Goal: Task Accomplishment & Management: Manage account settings

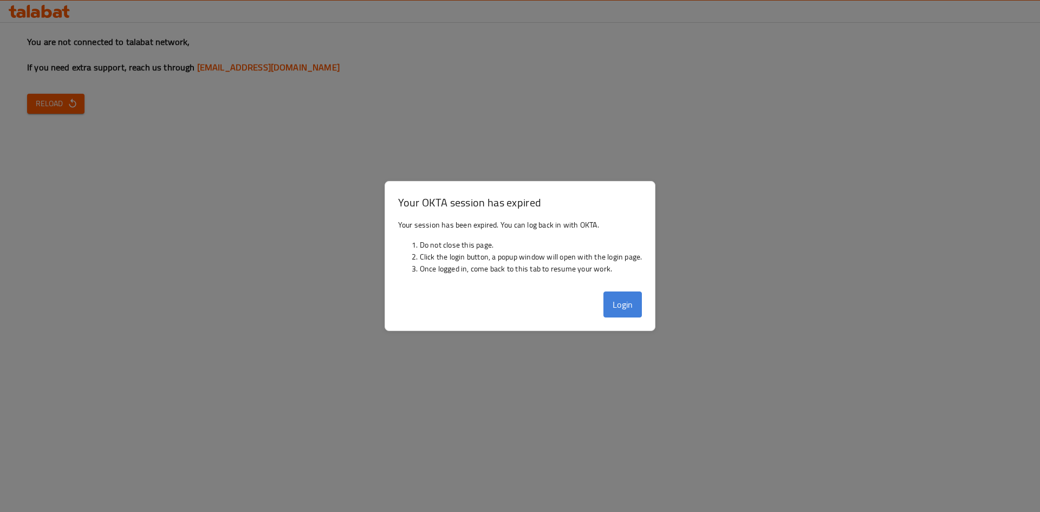
click at [625, 298] on button "Login" at bounding box center [622, 304] width 39 height 26
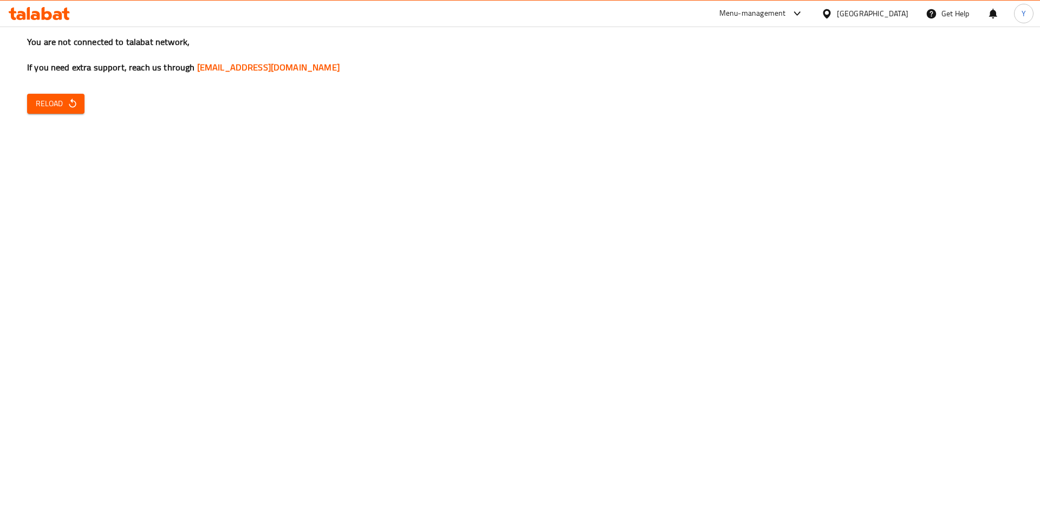
click at [82, 110] on button "Reload" at bounding box center [55, 104] width 57 height 20
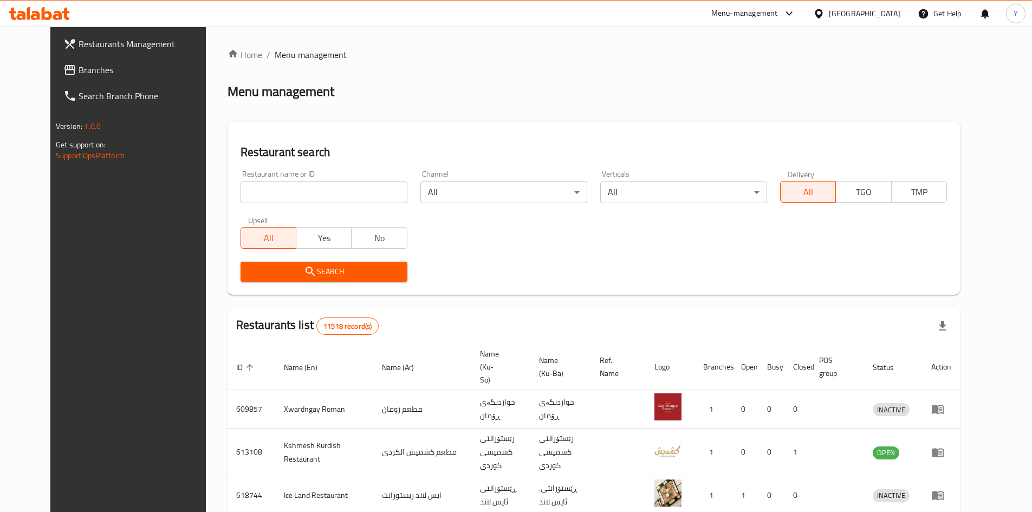
click at [359, 187] on input "search" at bounding box center [323, 192] width 167 height 22
type input "monster diet"
click button "Search" at bounding box center [323, 272] width 167 height 20
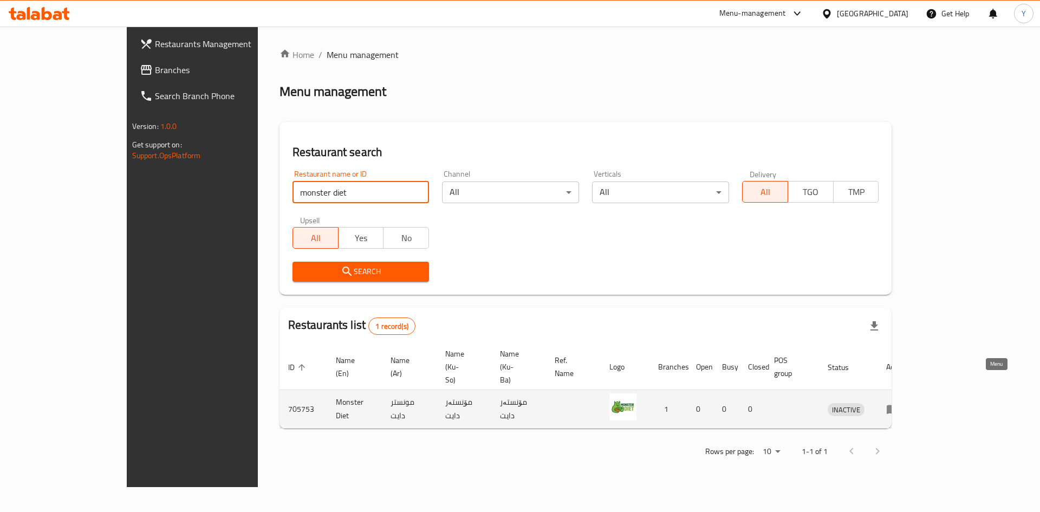
click at [899, 402] on icon "enhanced table" at bounding box center [892, 408] width 13 height 13
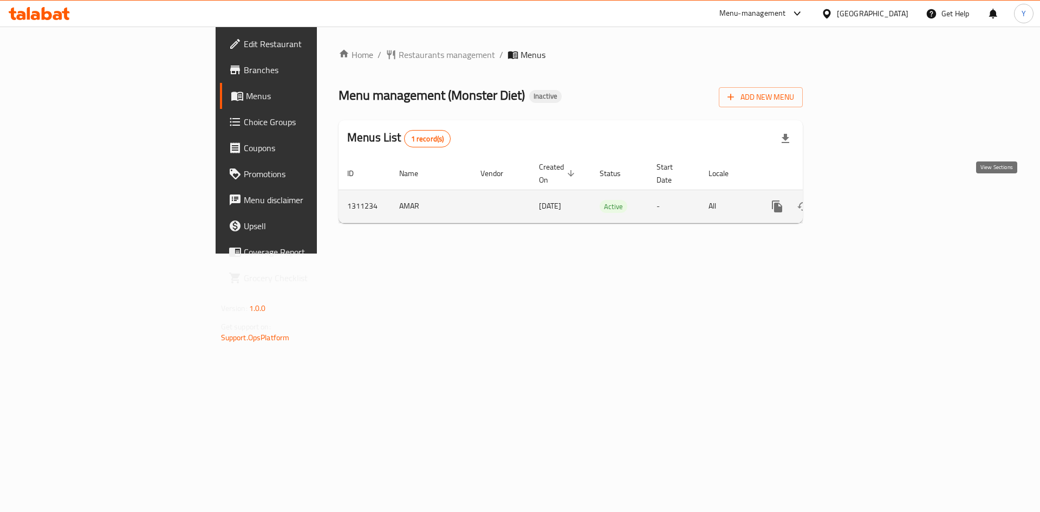
click at [868, 193] on link "enhanced table" at bounding box center [855, 206] width 26 height 26
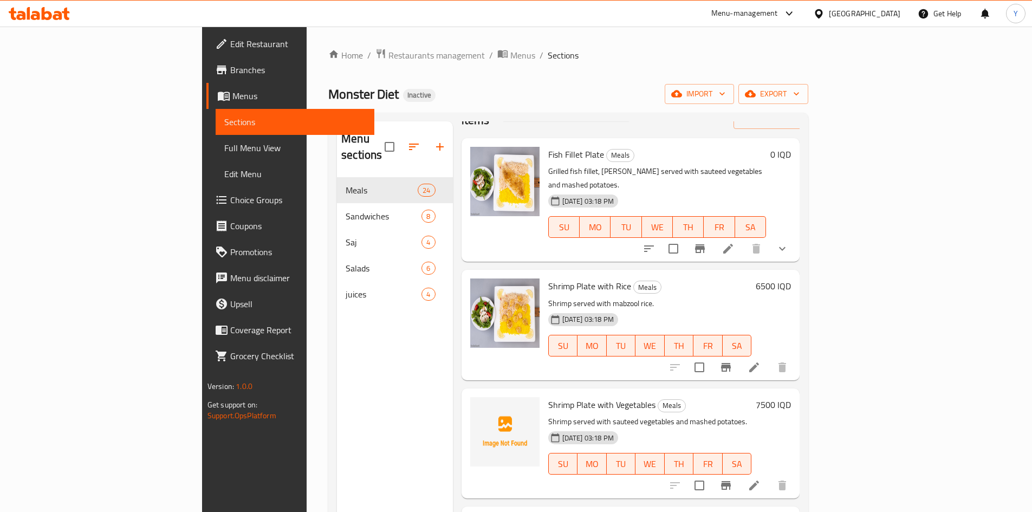
scroll to position [54, 0]
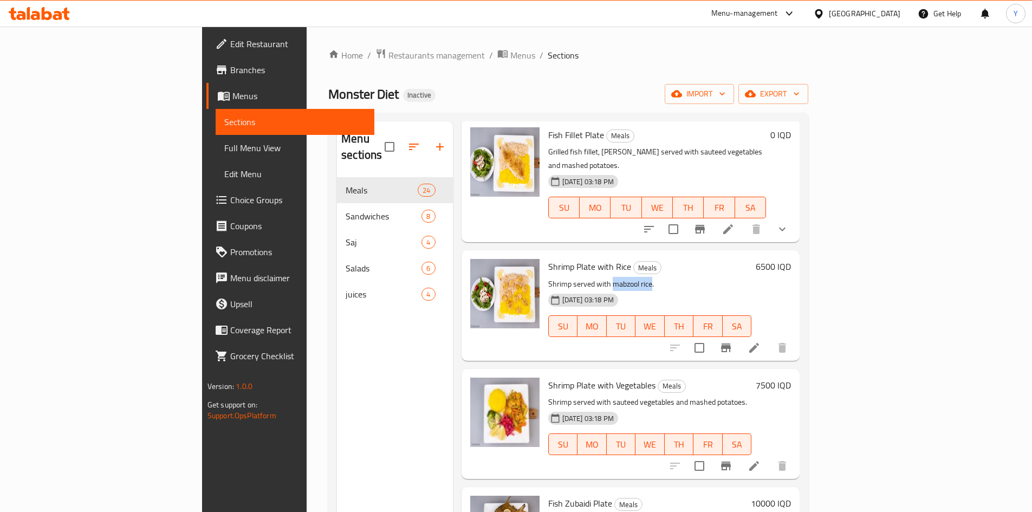
drag, startPoint x: 600, startPoint y: 253, endPoint x: 562, endPoint y: 258, distance: 38.7
click at [562, 277] on p "Shrimp served with mabzool rice." at bounding box center [650, 284] width 204 height 14
copy p "mabzool rice"
click at [760, 459] on icon at bounding box center [753, 465] width 13 height 13
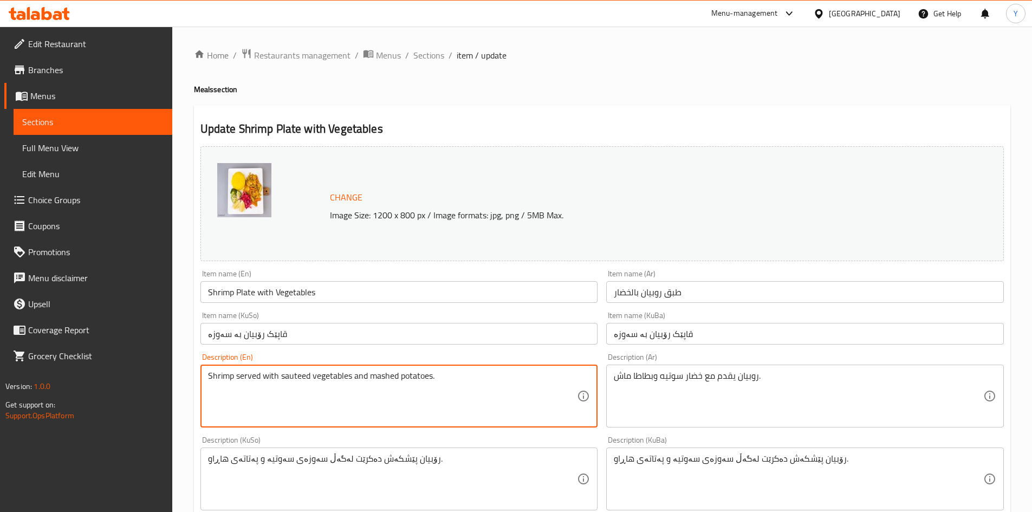
paste textarea "mabzool rice"
click at [327, 375] on textarea "Shrimp served with mabzool rice , sauteed vegetables and mashed potatoes." at bounding box center [392, 395] width 369 height 51
type textarea "Shrimp served with mabzool rice, sauteed vegetables and mashed potatoes."
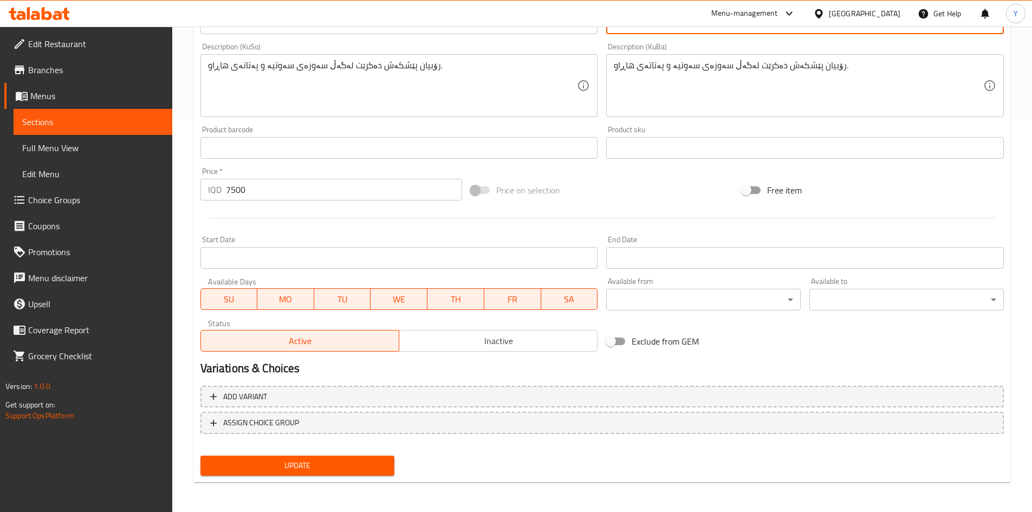
scroll to position [394, 0]
type textarea "روبيان يقدم مع تمن مبزول, خضار سوتيه وبطاطا ماش."
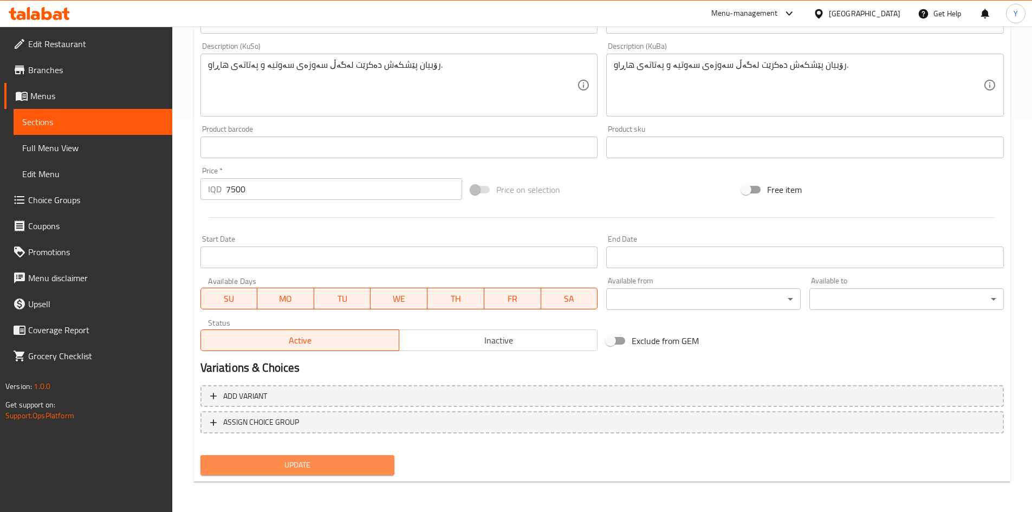
click at [335, 458] on button "Update" at bounding box center [297, 465] width 194 height 20
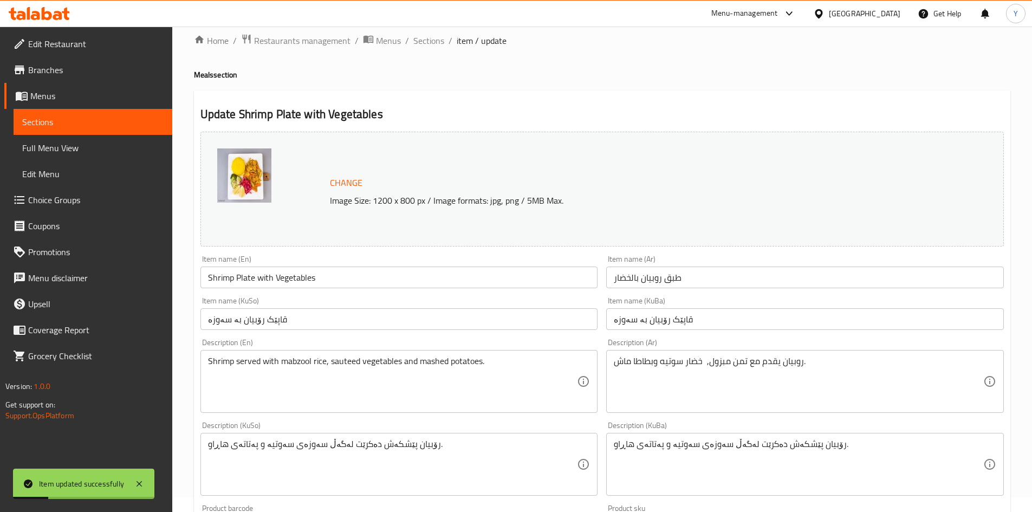
scroll to position [0, 0]
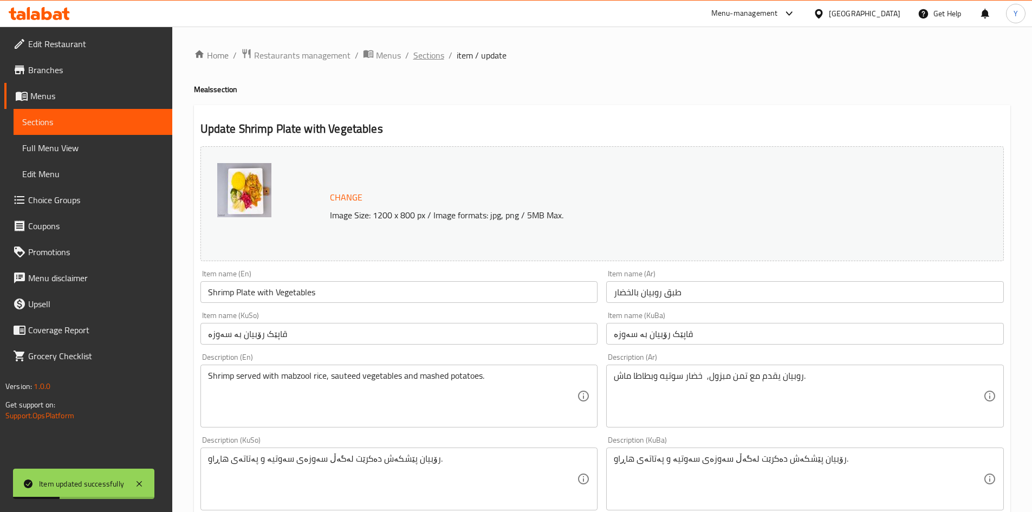
click at [423, 60] on span "Sections" at bounding box center [428, 55] width 31 height 13
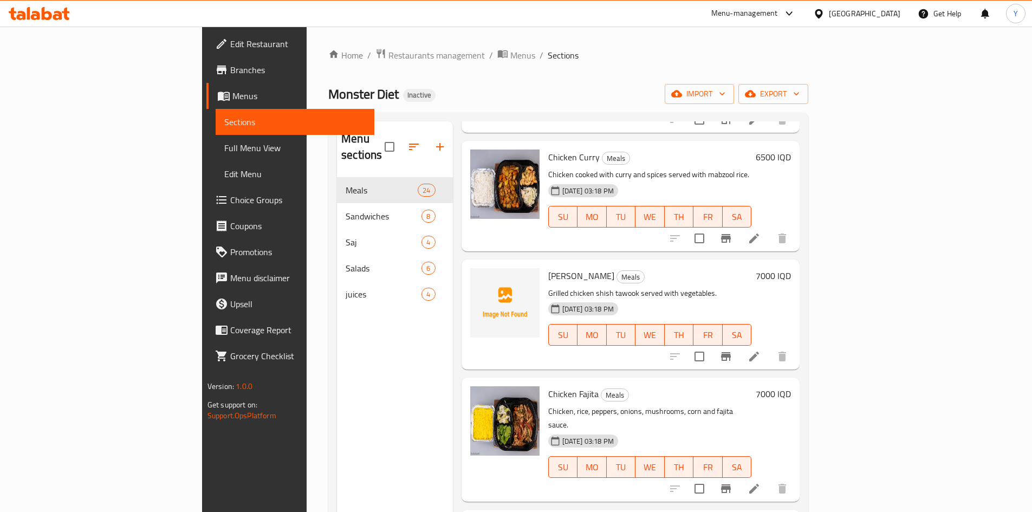
scroll to position [1462, 0]
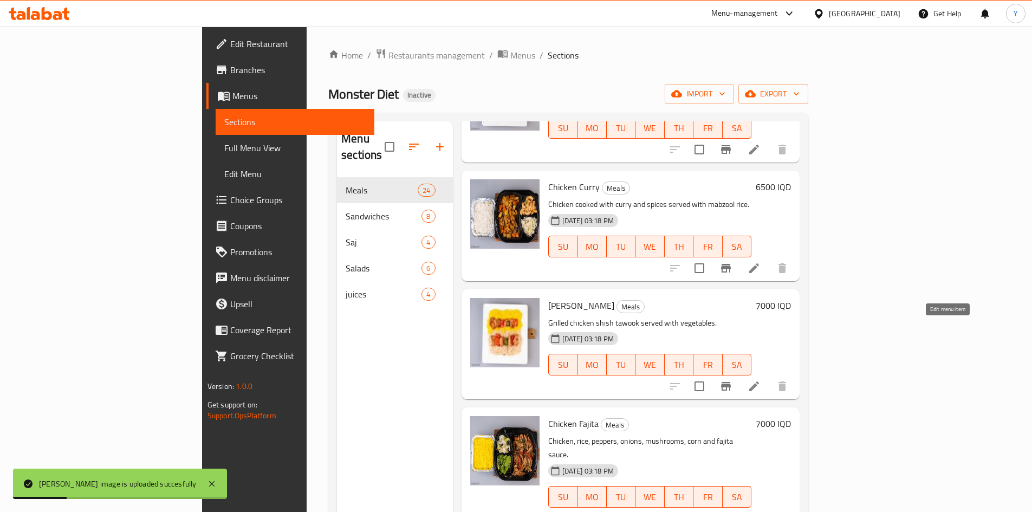
click at [759, 381] on icon at bounding box center [754, 386] width 10 height 10
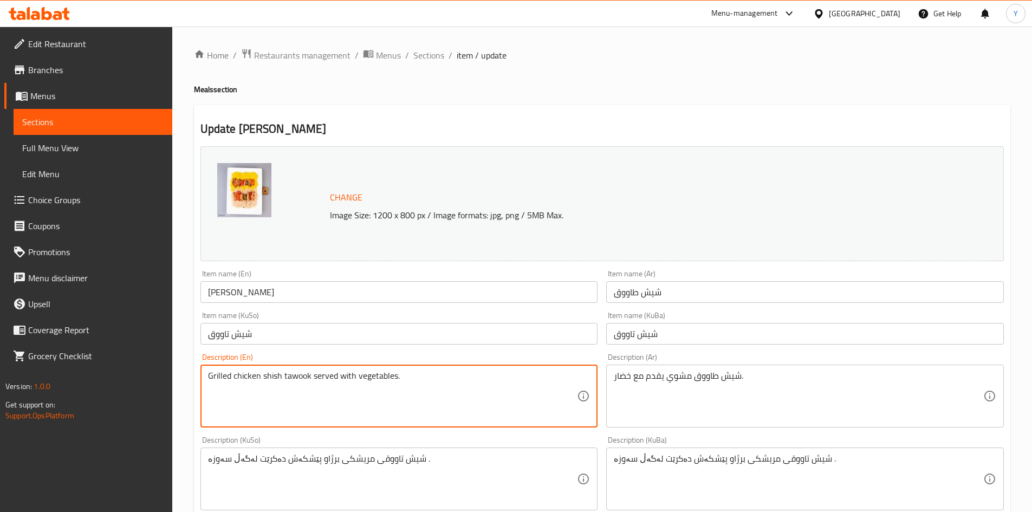
drag, startPoint x: 395, startPoint y: 375, endPoint x: 401, endPoint y: 376, distance: 5.4
paste textarea "mabzool rice"
type textarea "Grilled chicken shish tawook served with vegetables and mabzool rice."
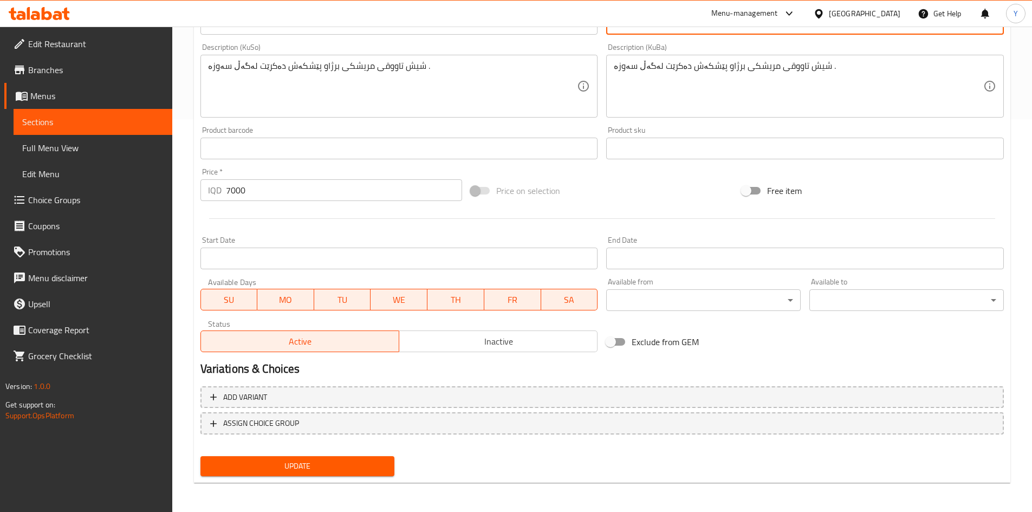
scroll to position [394, 0]
type textarea "شيش طاووق مشوي يقدم مع خضار [PERSON_NAME]"
click at [305, 467] on span "Update" at bounding box center [297, 465] width 177 height 14
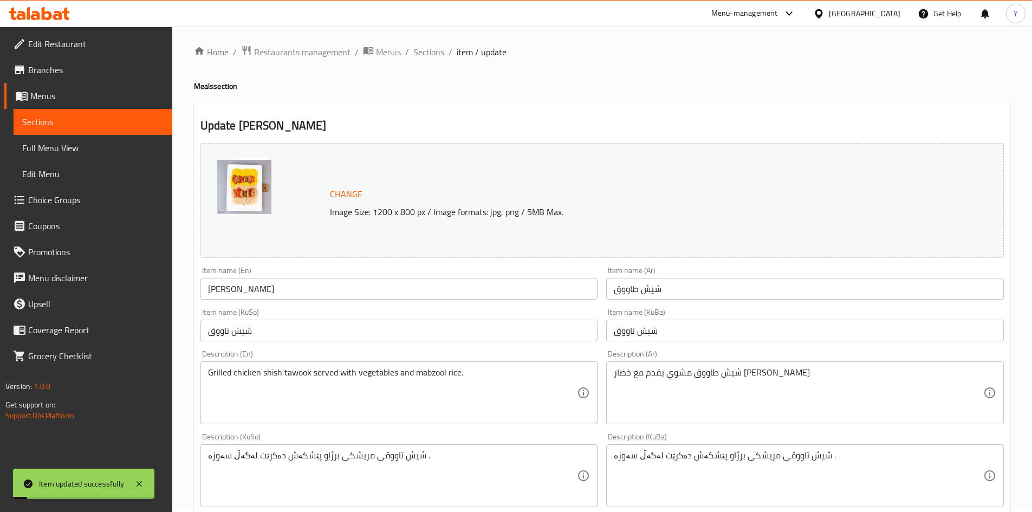
scroll to position [0, 0]
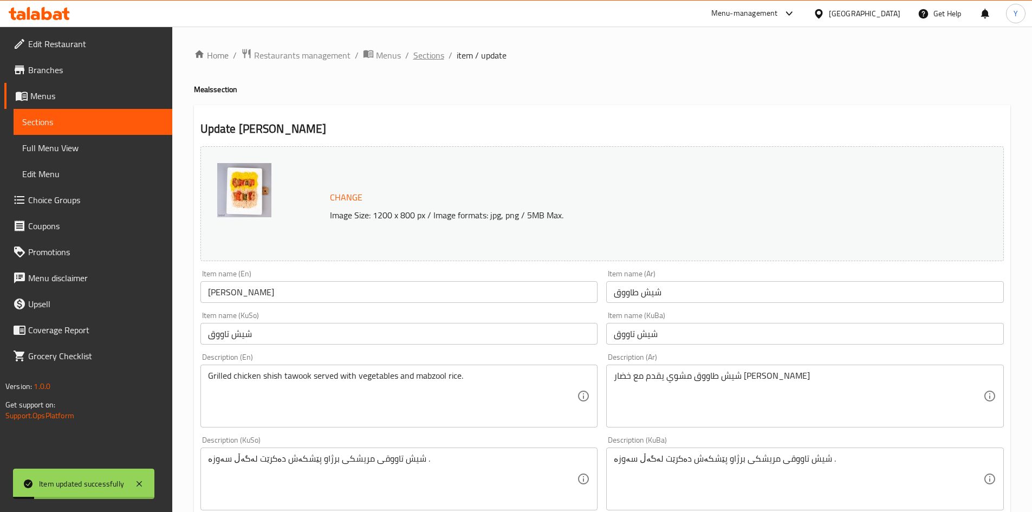
click at [422, 56] on span "Sections" at bounding box center [428, 55] width 31 height 13
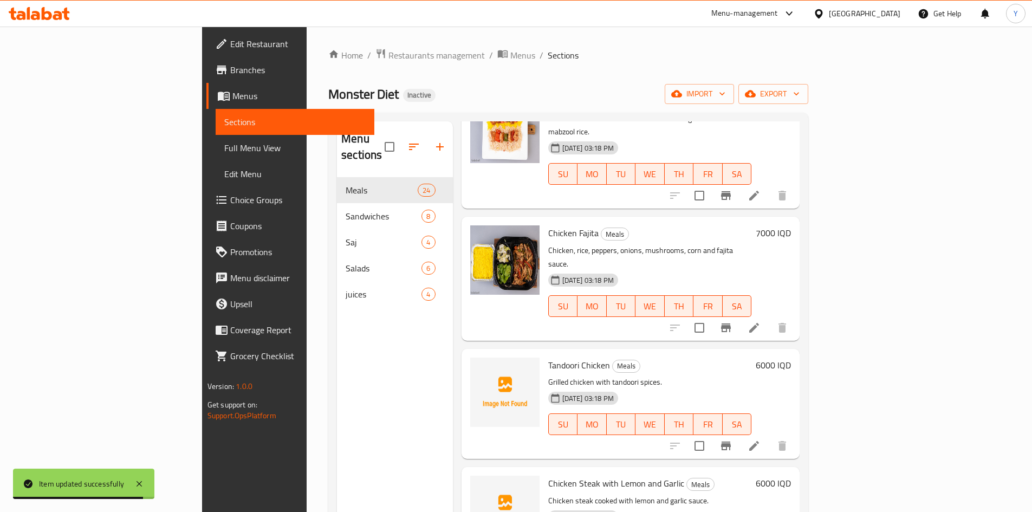
scroll to position [1679, 0]
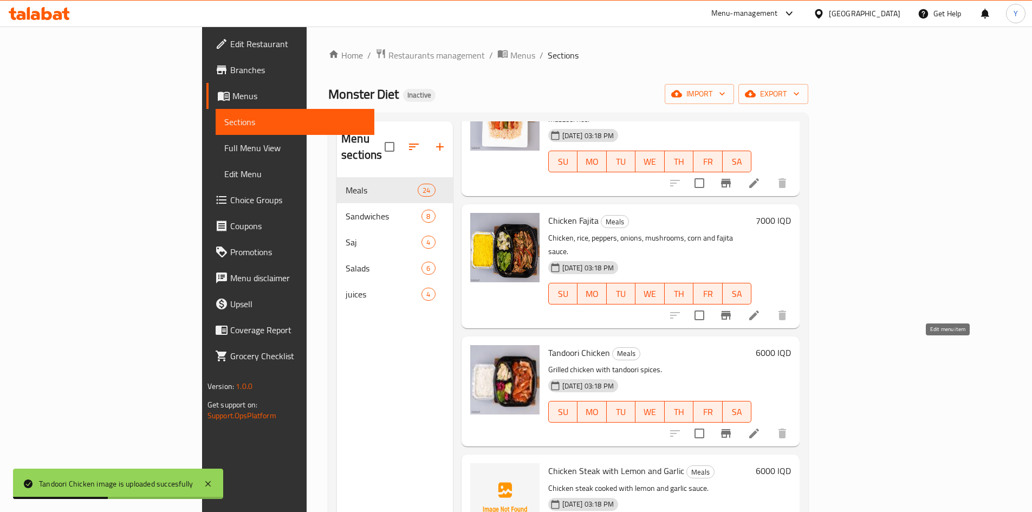
click at [760, 427] on icon at bounding box center [753, 433] width 13 height 13
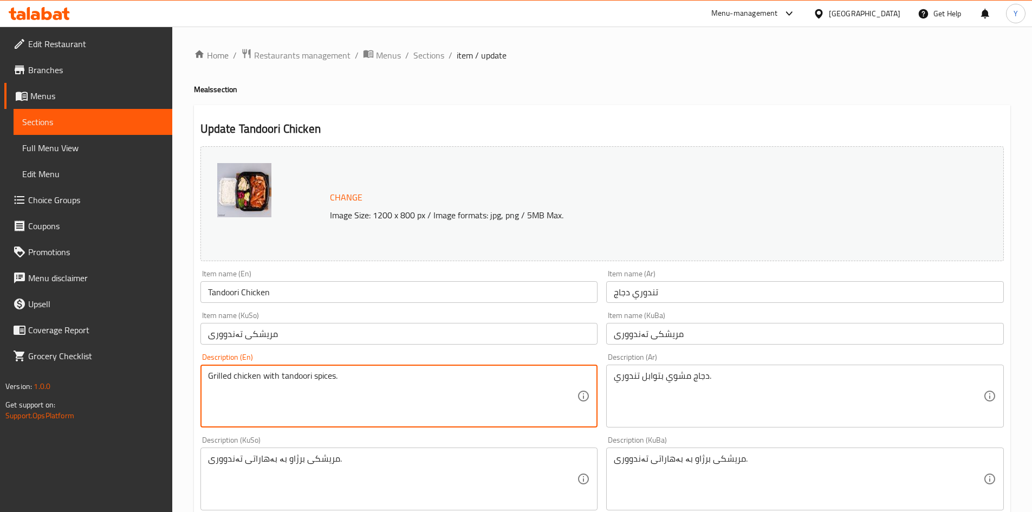
drag, startPoint x: 333, startPoint y: 375, endPoint x: 343, endPoint y: 381, distance: 11.6
paste textarea "mabzool rice"
type textarea "Grilled chicken with tandoori spices and mabzool rice."
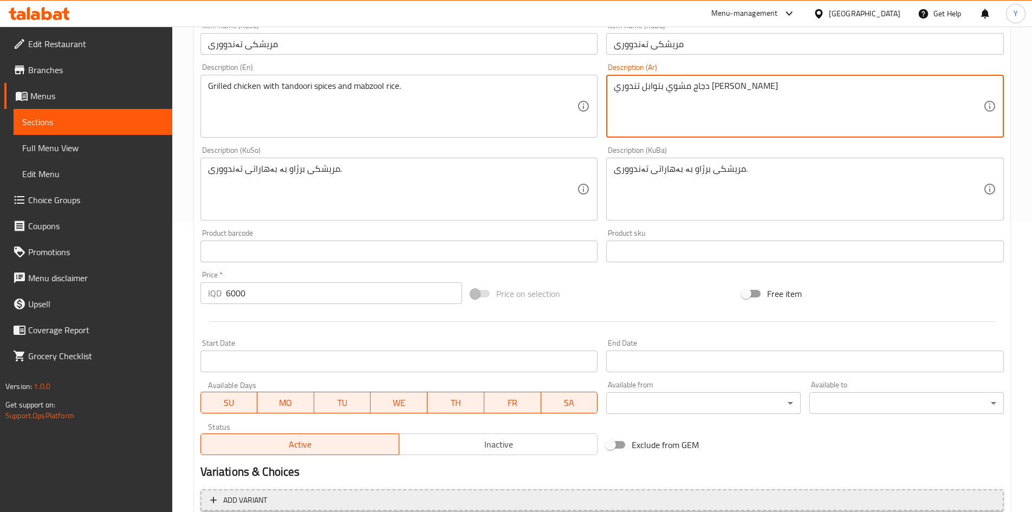
scroll to position [394, 0]
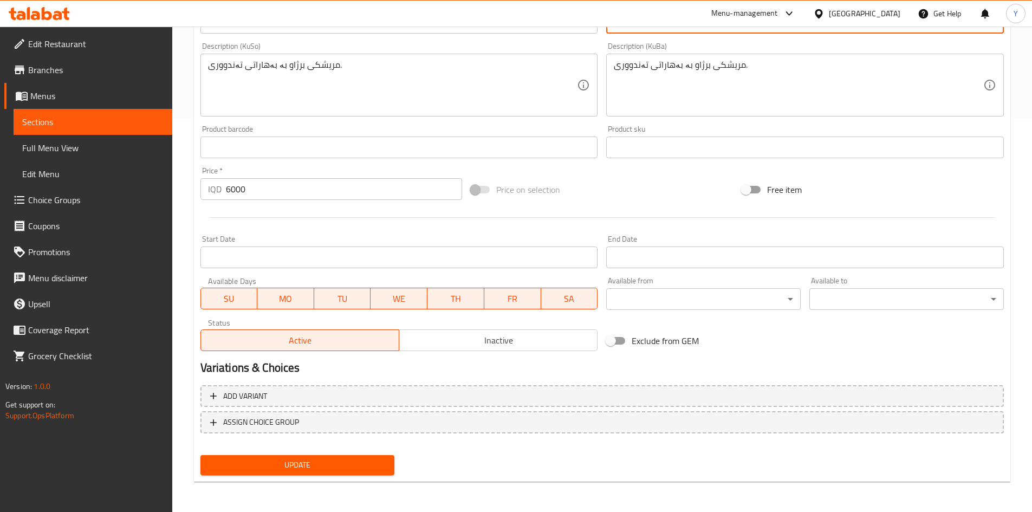
type textarea "دجاج مشوي بتوابل تندوري [PERSON_NAME]"
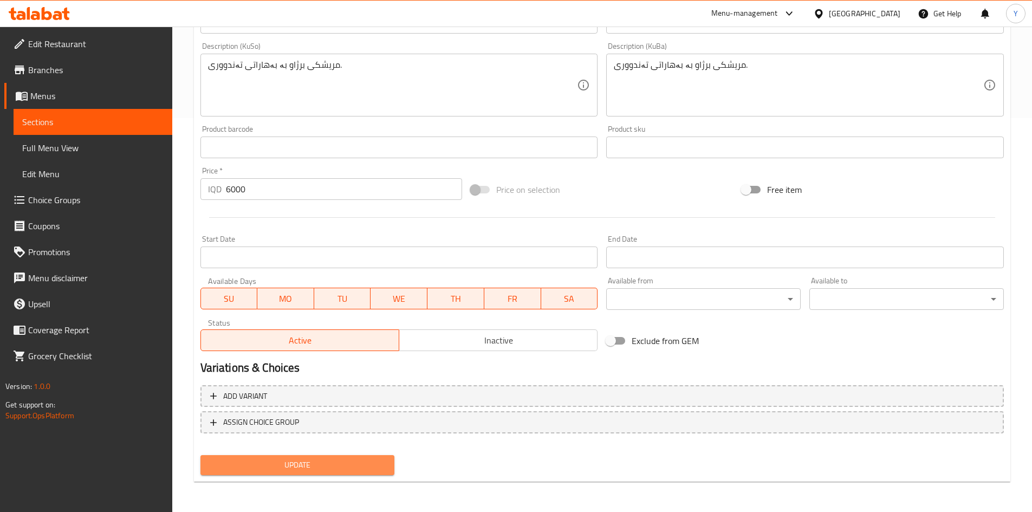
click at [289, 461] on span "Update" at bounding box center [297, 465] width 177 height 14
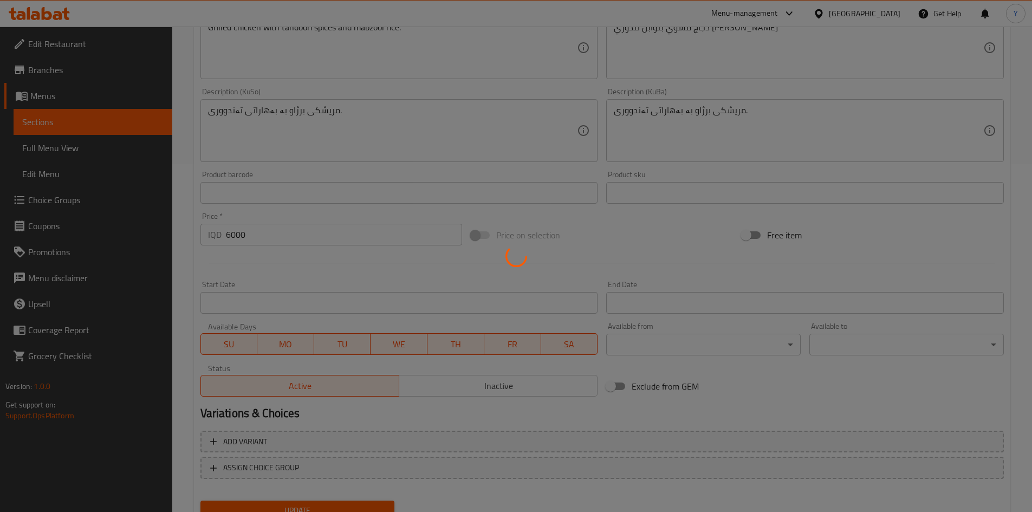
scroll to position [0, 0]
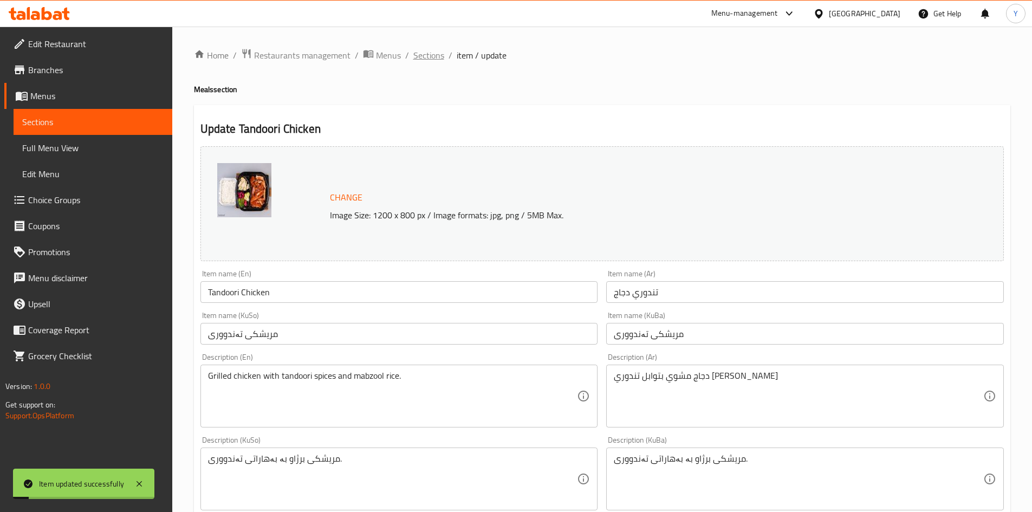
click at [435, 49] on span "Sections" at bounding box center [428, 55] width 31 height 13
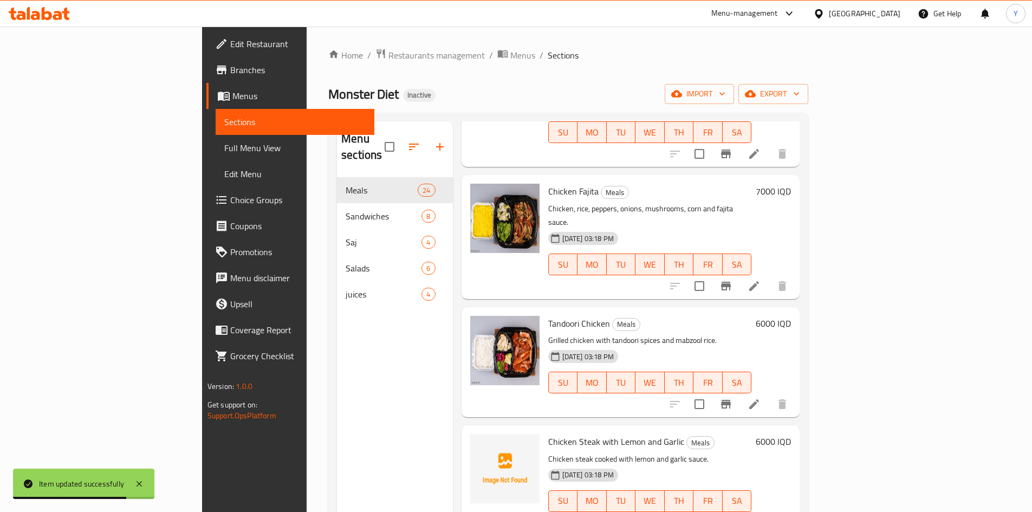
scroll to position [1705, 0]
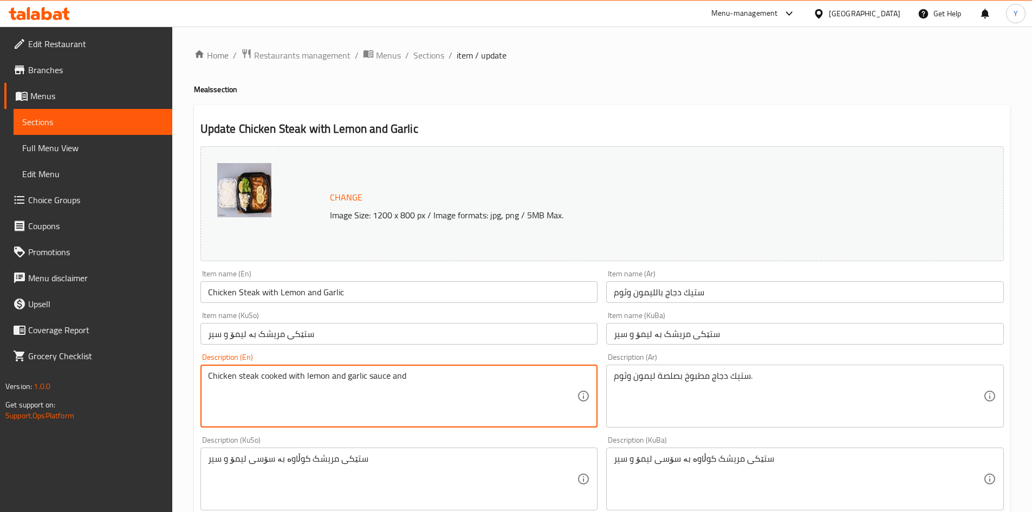
paste textarea "mabzool rice"
type textarea "Chicken steak cooked with lemon and garlic sauce and mabzool rice."
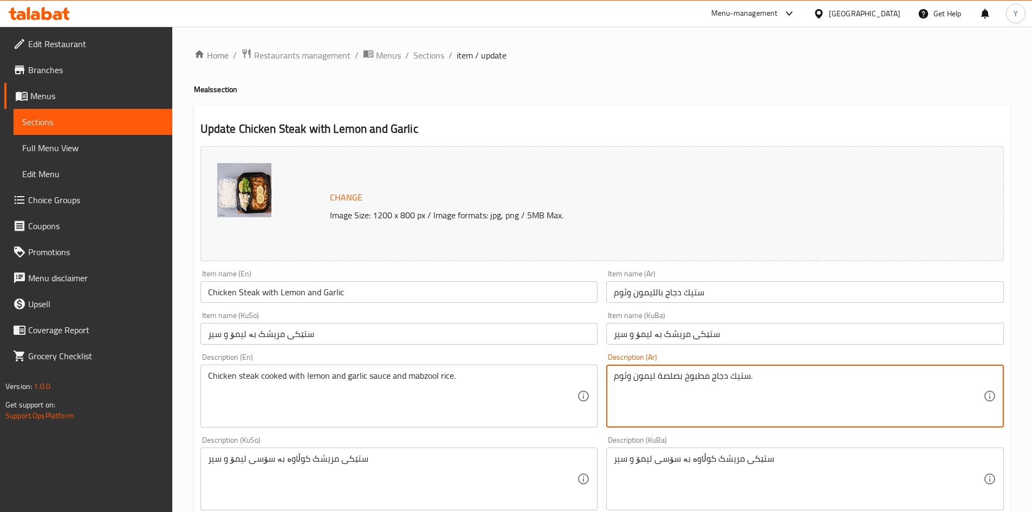
click at [752, 380] on textarea "ستيك دجاج مطبوخ بصلصة ليمون وثوم." at bounding box center [798, 395] width 369 height 51
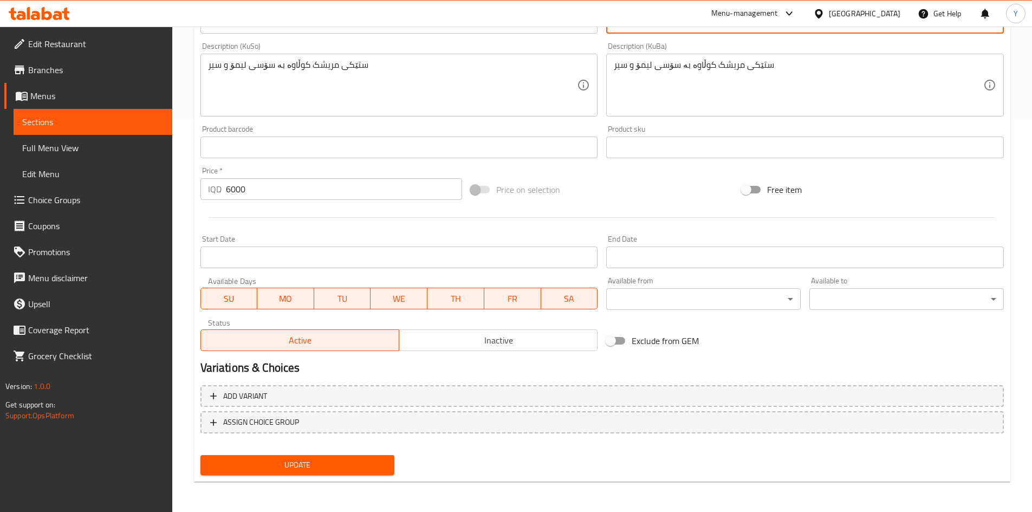
type textarea "ستيك دجاج مطبوخ بصلصة ليمون وثوم [PERSON_NAME]"
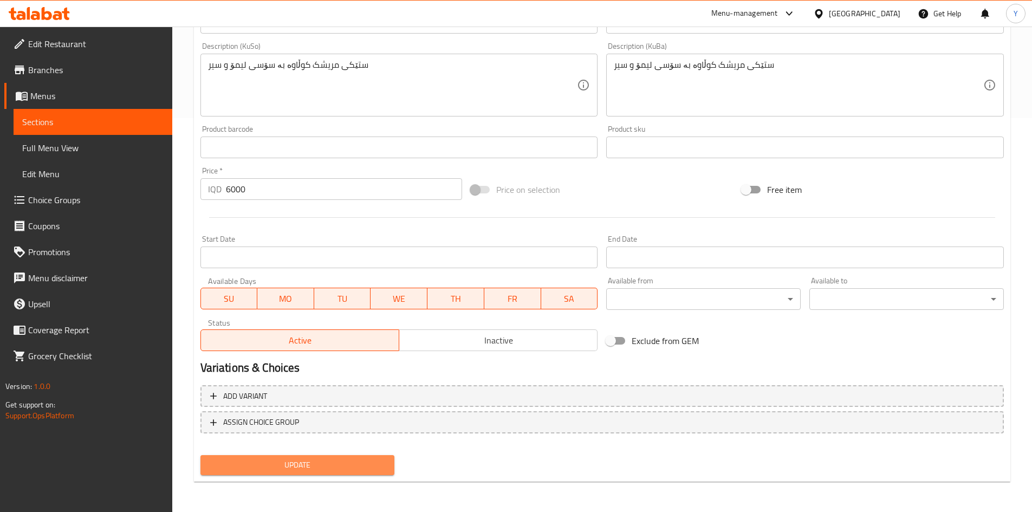
click at [329, 458] on button "Update" at bounding box center [297, 465] width 194 height 20
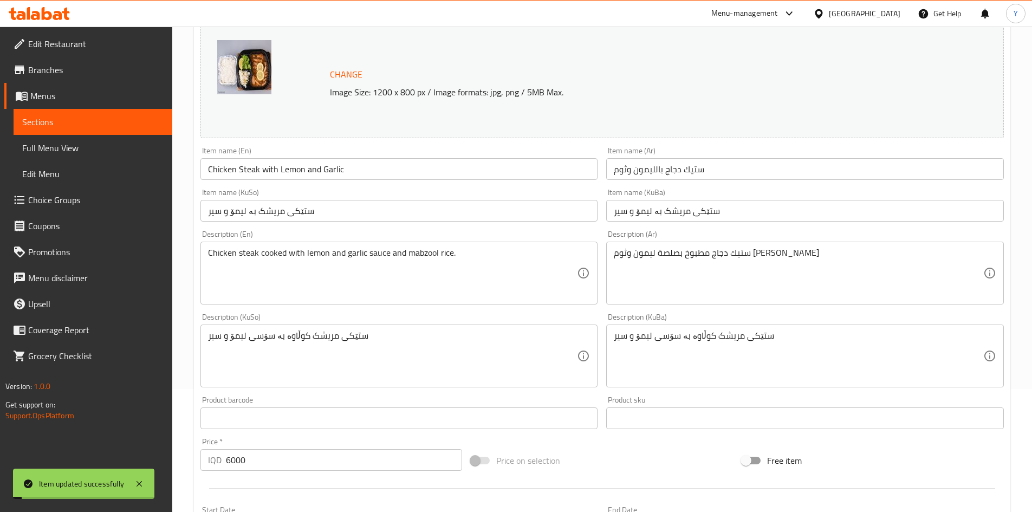
scroll to position [0, 0]
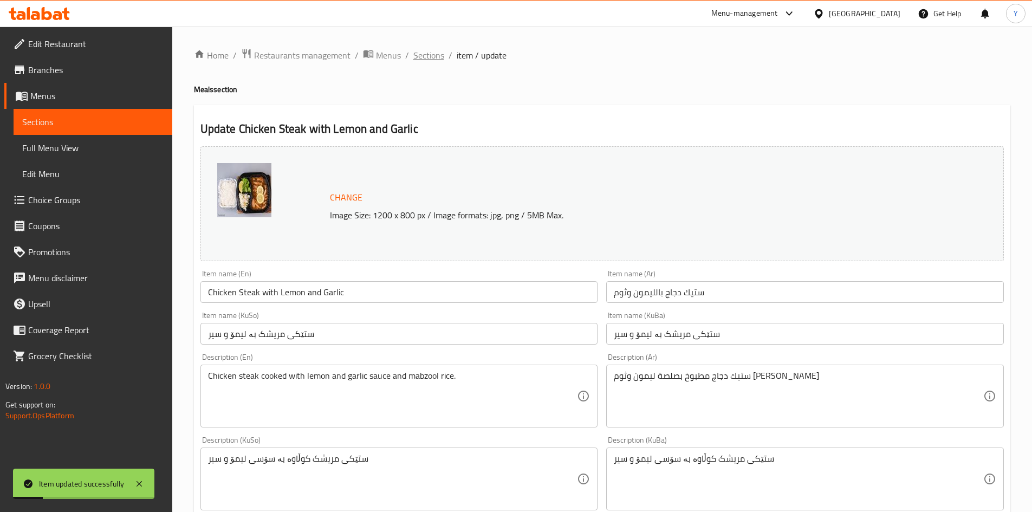
click at [428, 56] on span "Sections" at bounding box center [428, 55] width 31 height 13
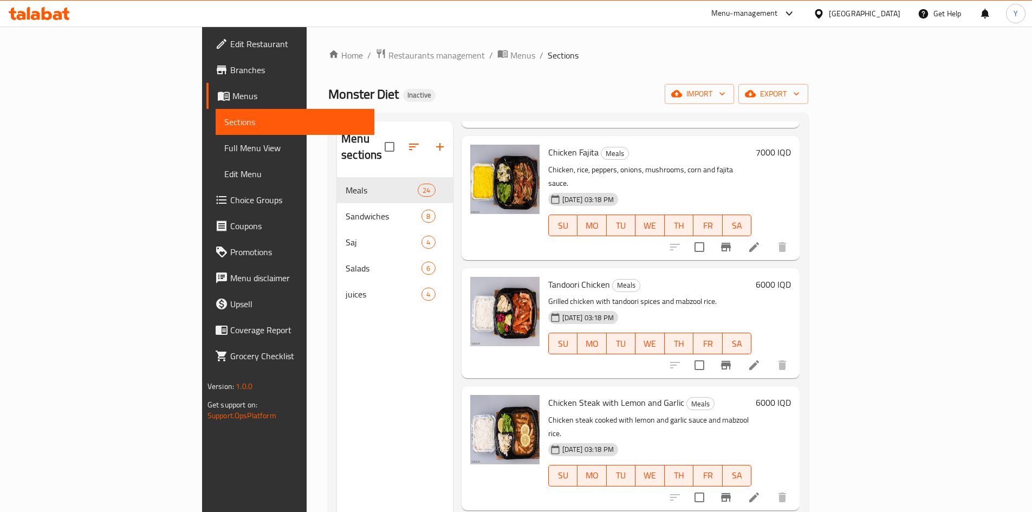
scroll to position [1813, 0]
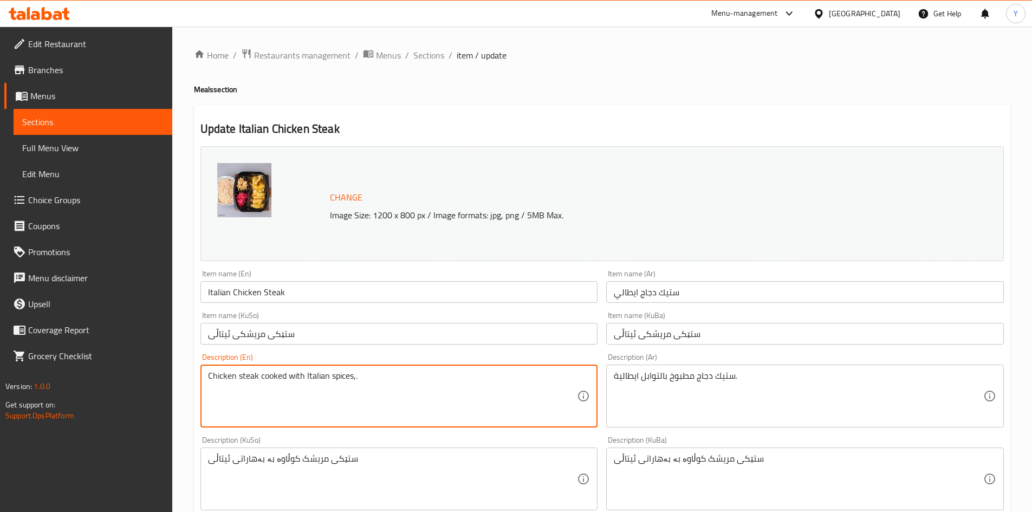
paste textarea "mabzool rice"
click at [353, 375] on textarea "Chicken steak cooked with Italian spices,mabzool rice." at bounding box center [392, 395] width 369 height 51
type textarea "Chicken steak cooked with Italian spices, mabzool rice."
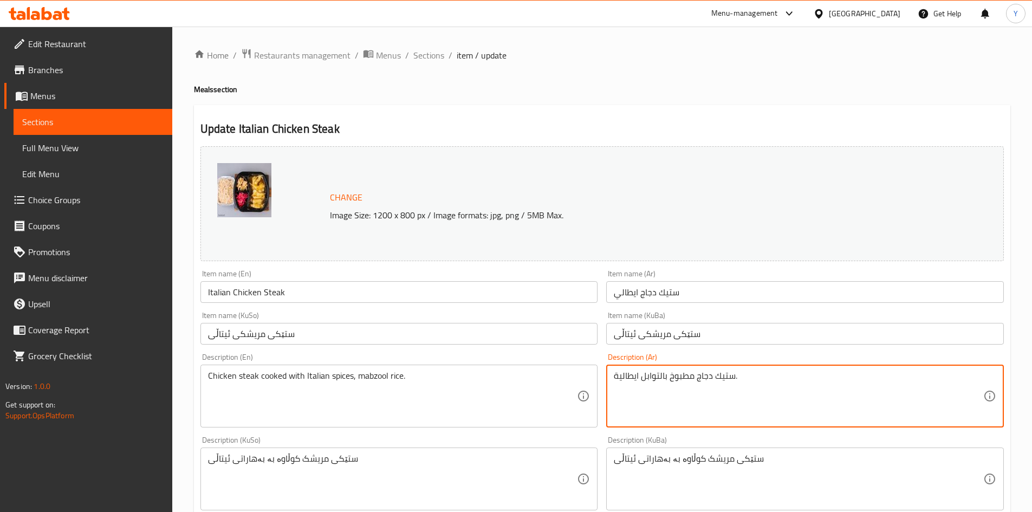
click at [737, 376] on textarea "ستيك دجاج مطبوخ بالتوابل ايطالية." at bounding box center [798, 395] width 369 height 51
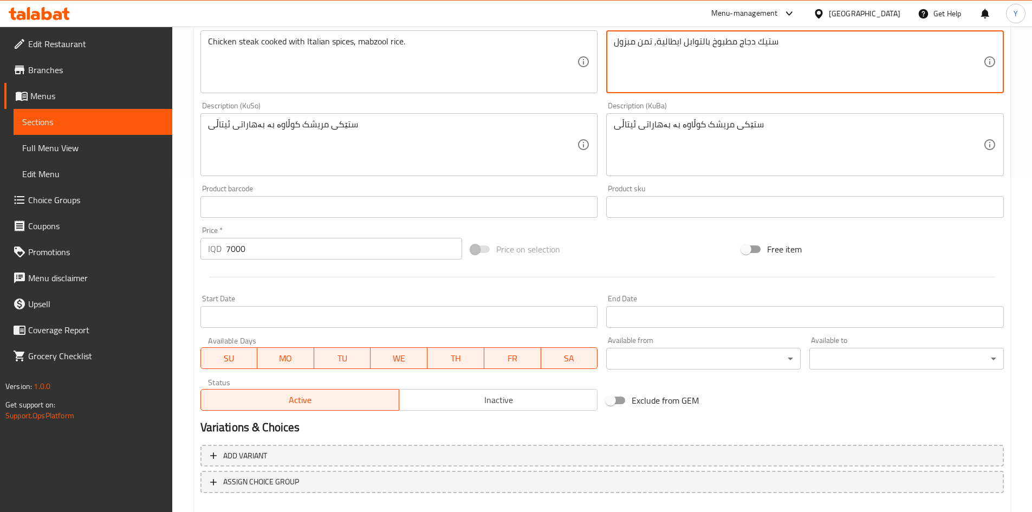
scroll to position [394, 0]
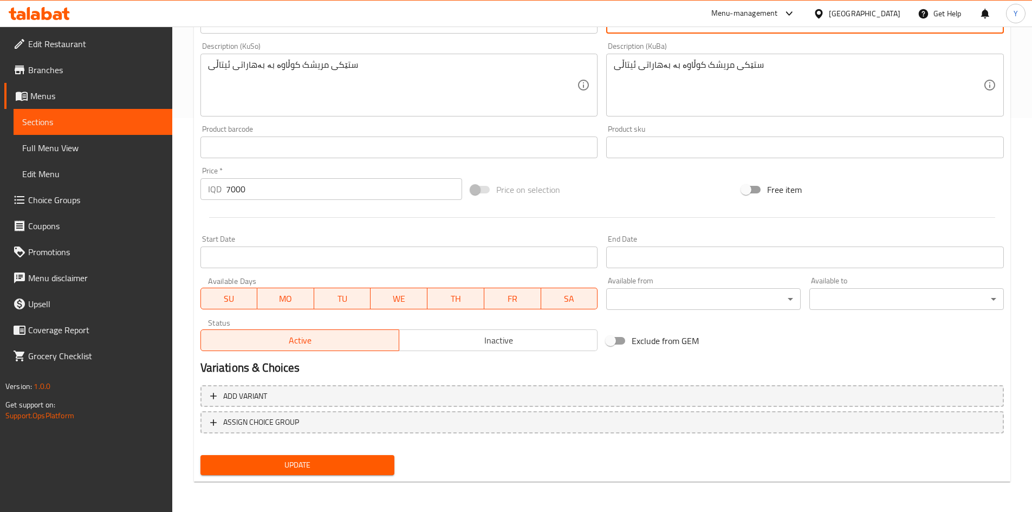
type textarea "ستيك دجاج مطبوخ بالتوابل ايطالية, تمن مبزول"
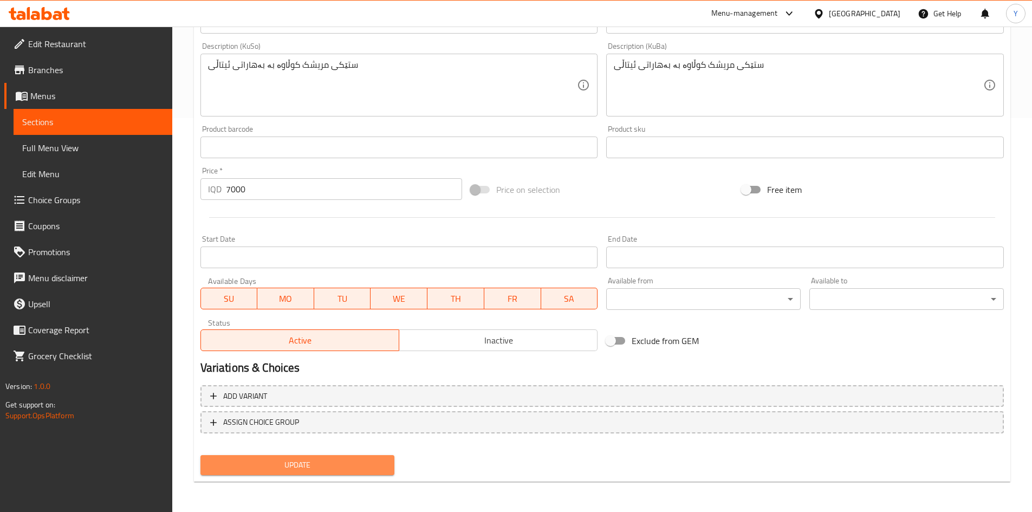
click at [319, 457] on button "Update" at bounding box center [297, 465] width 194 height 20
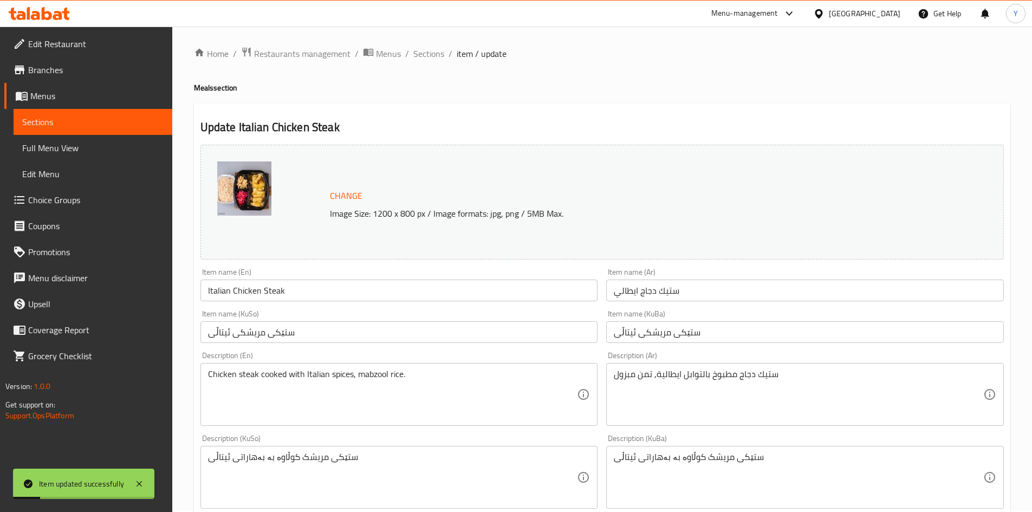
scroll to position [0, 0]
click at [429, 58] on span "Sections" at bounding box center [428, 55] width 31 height 13
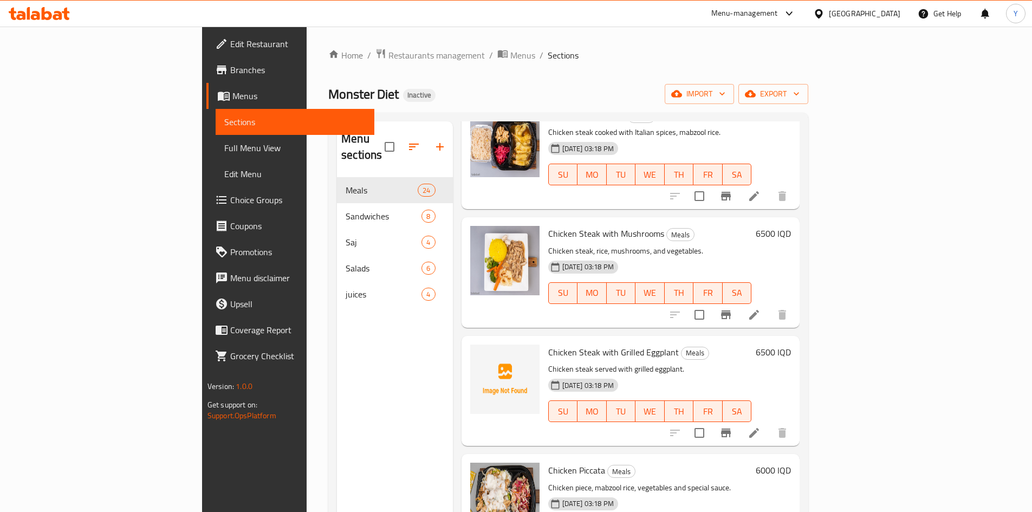
scroll to position [2058, 0]
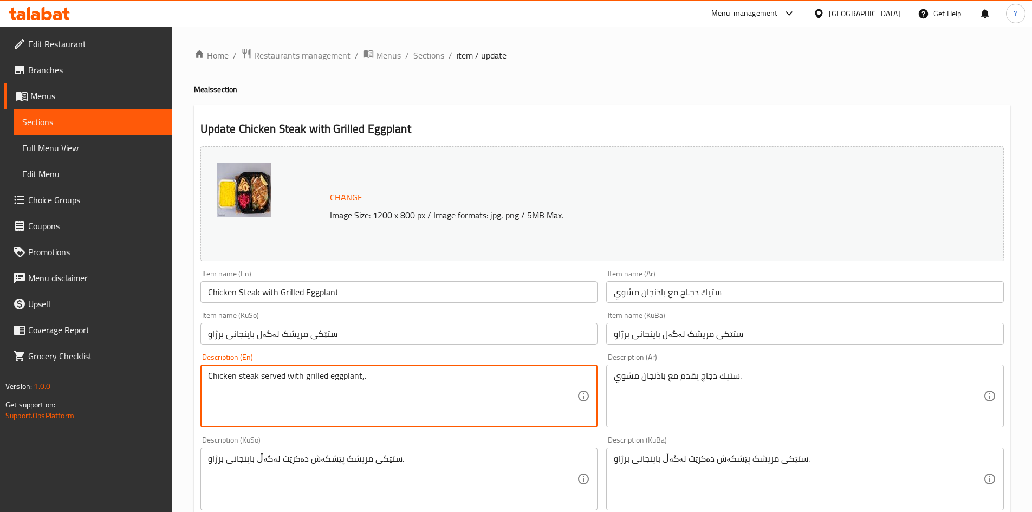
paste textarea "mabzool rice"
click at [361, 377] on textarea "Chicken steak served with grilled eggplant,mabzool rice." at bounding box center [392, 395] width 369 height 51
type textarea "Chicken steak served with grilled eggplant, mabzool rice."
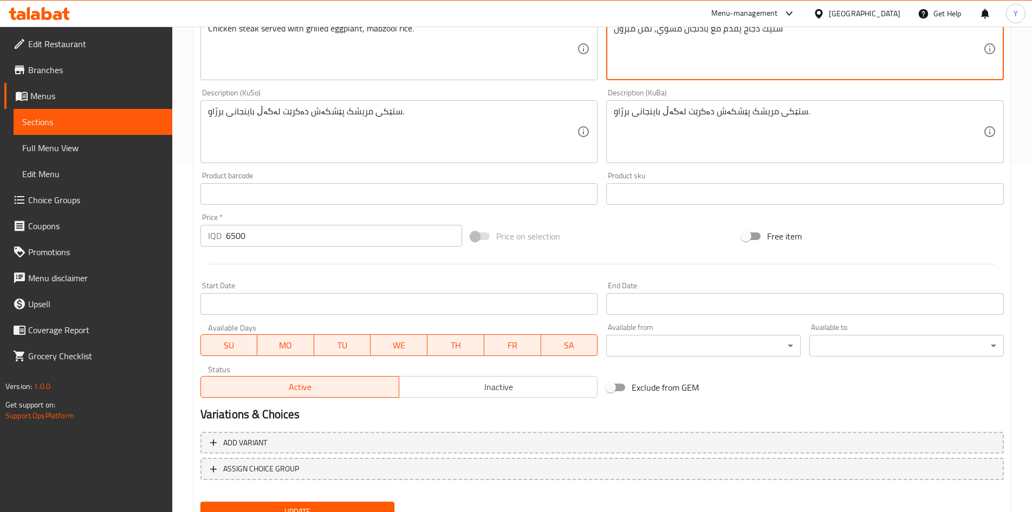
scroll to position [394, 0]
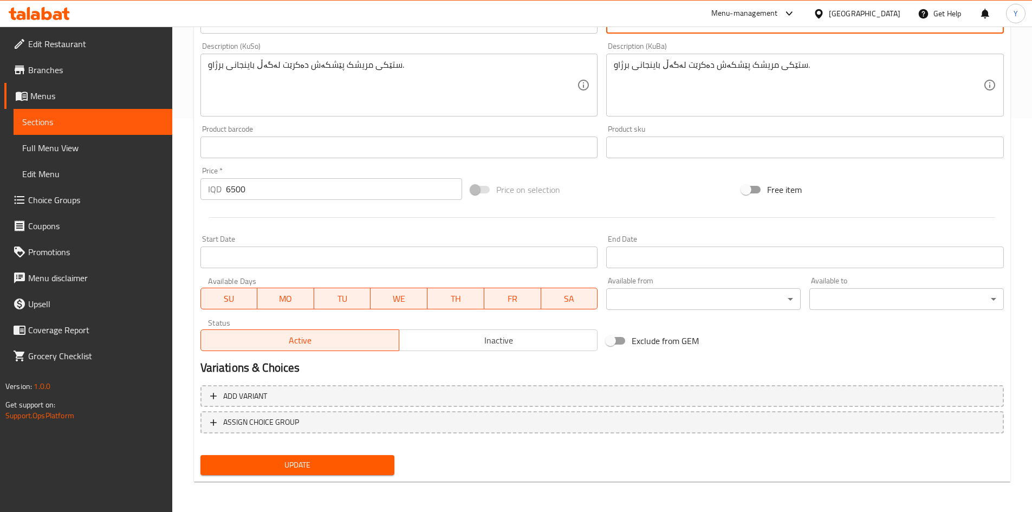
type textarea "ستيك دجاج يقدم مع باذنجان مشوي, تمن مبزول"
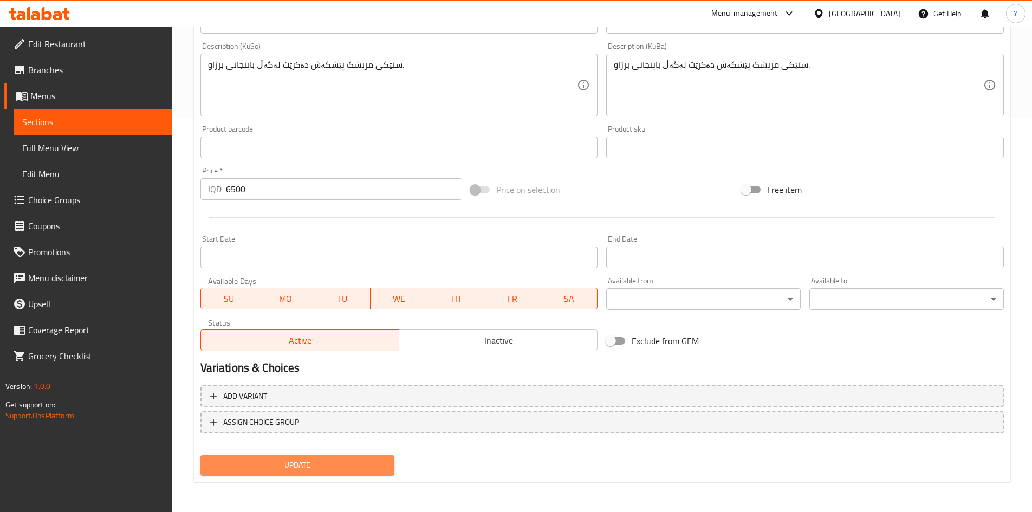
click at [330, 457] on button "Update" at bounding box center [297, 465] width 194 height 20
click at [385, 454] on div "Update" at bounding box center [297, 465] width 203 height 29
click at [383, 469] on span "Update" at bounding box center [297, 465] width 177 height 14
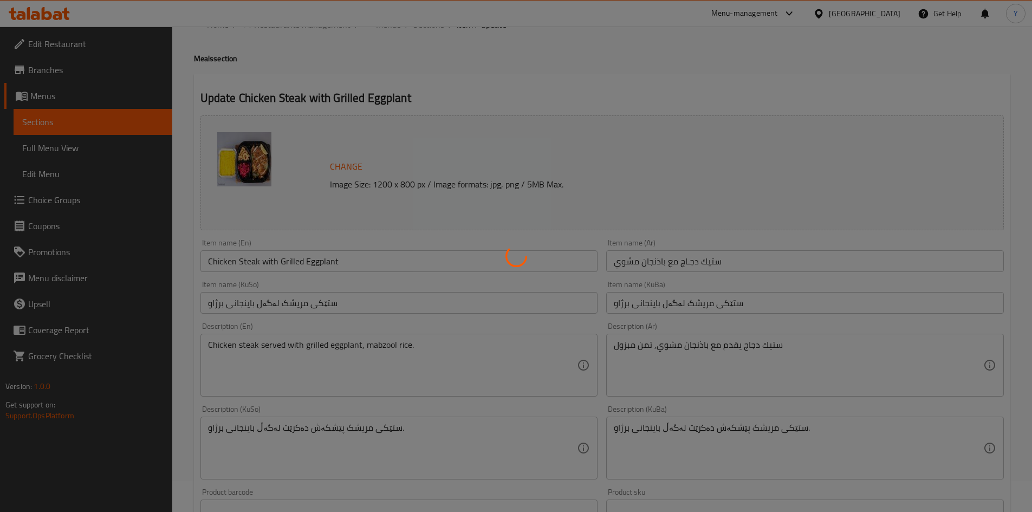
scroll to position [0, 0]
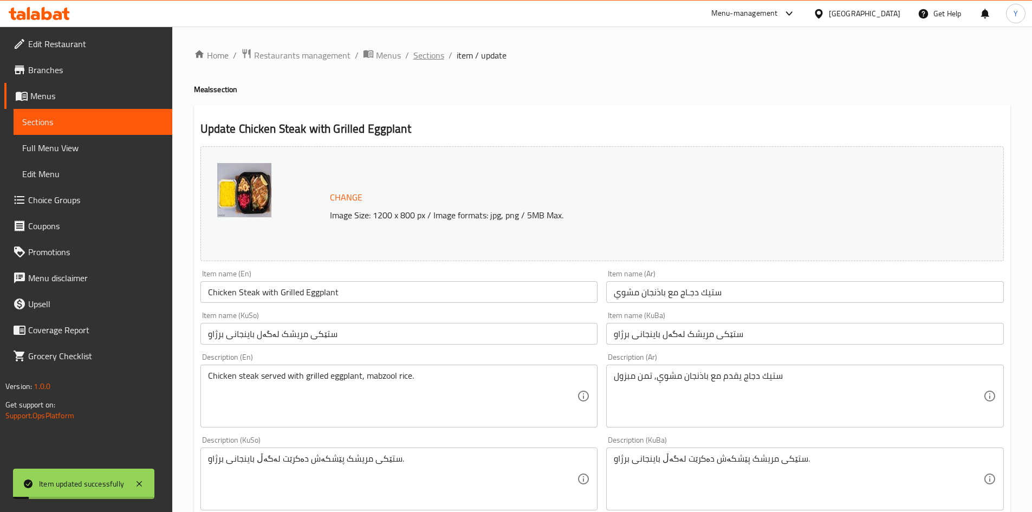
click at [419, 49] on span "Sections" at bounding box center [428, 55] width 31 height 13
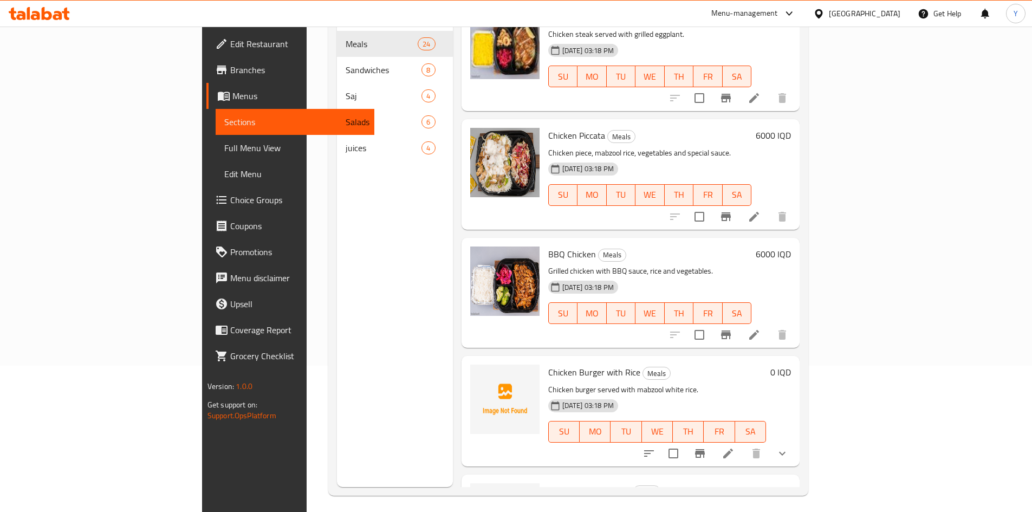
scroll to position [152, 0]
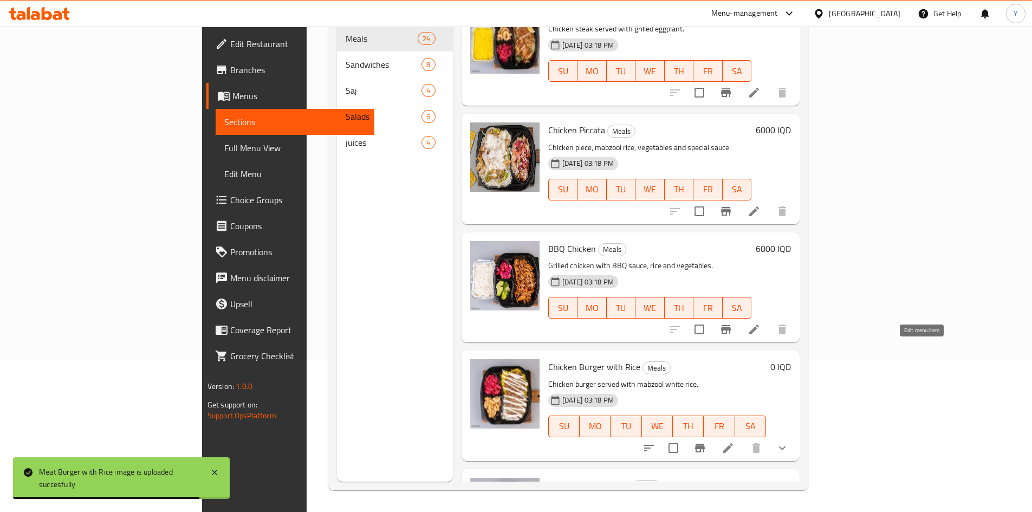
click at [734, 441] on icon at bounding box center [727, 447] width 13 height 13
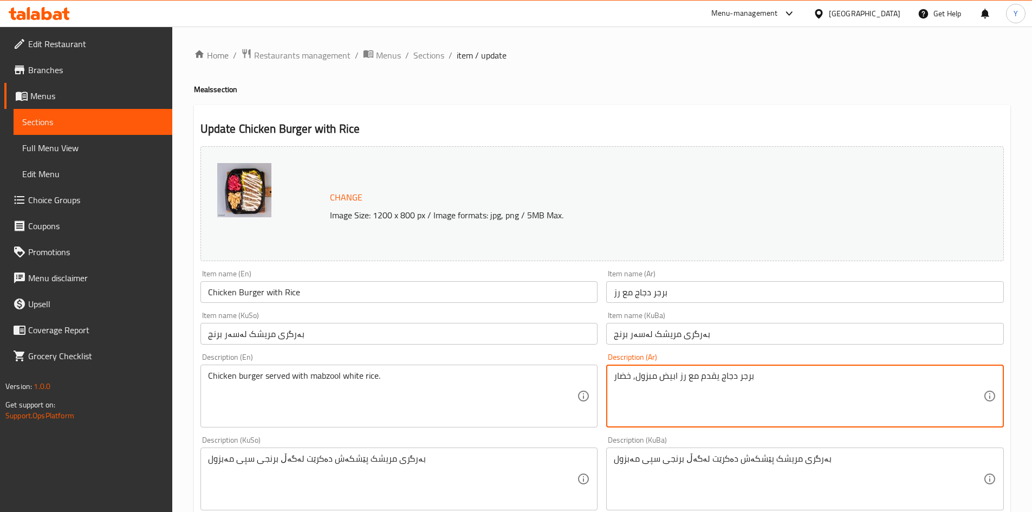
type textarea "برجر دجاج يقدم مع رز ابيض مبزول, خضار"
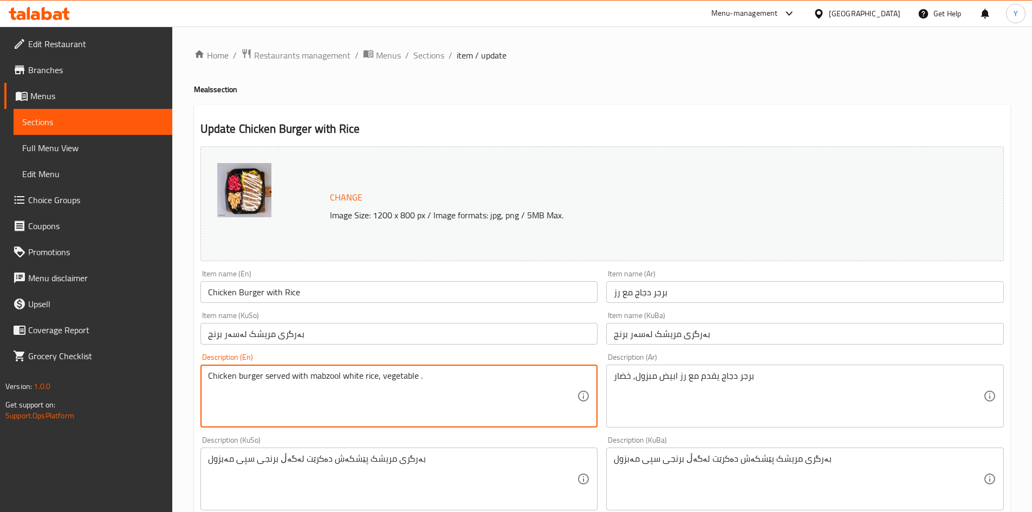
click at [395, 376] on textarea "Chicken burger served with mabzool white rice, vegetable ." at bounding box center [392, 395] width 369 height 51
click at [395, 374] on textarea "Chicken burger served with mabzool white rice, vegetable ." at bounding box center [392, 395] width 369 height 51
click at [416, 375] on textarea "Chicken burger served with mabzool white rice, vegetable ." at bounding box center [392, 395] width 369 height 51
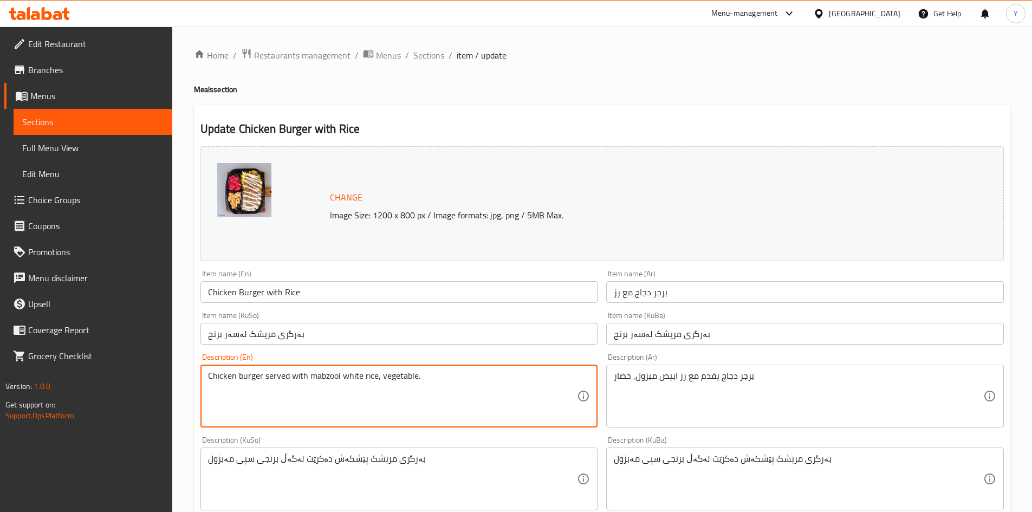
type textarea "Chicken burger served with mabzool white rice, vegetable."
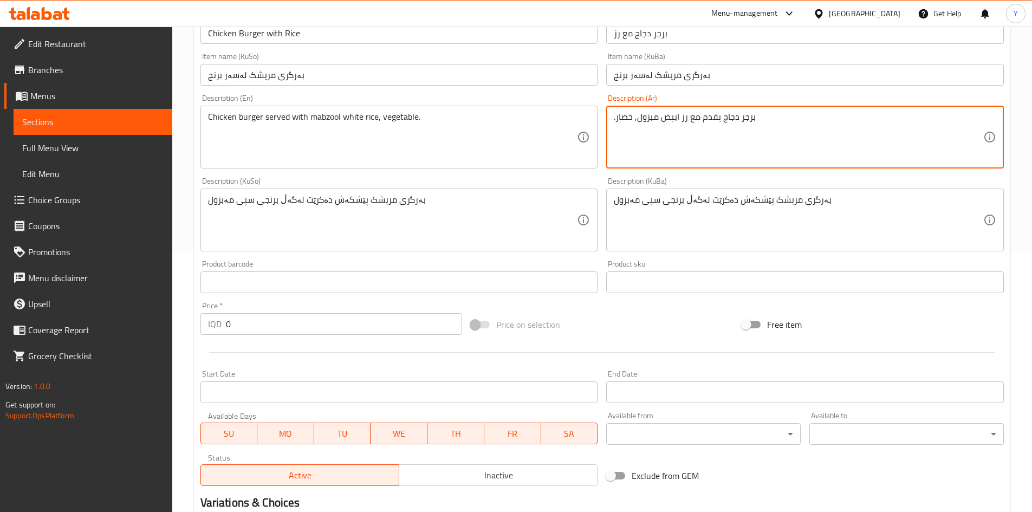
scroll to position [379, 0]
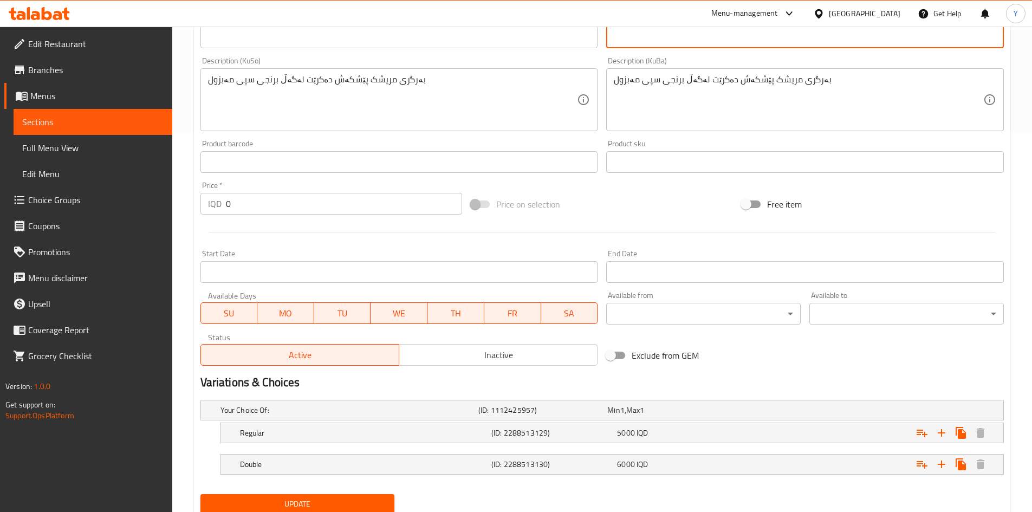
type textarea ".برجر دجاج يقدم مع رز ابيض مبزول, خضار"
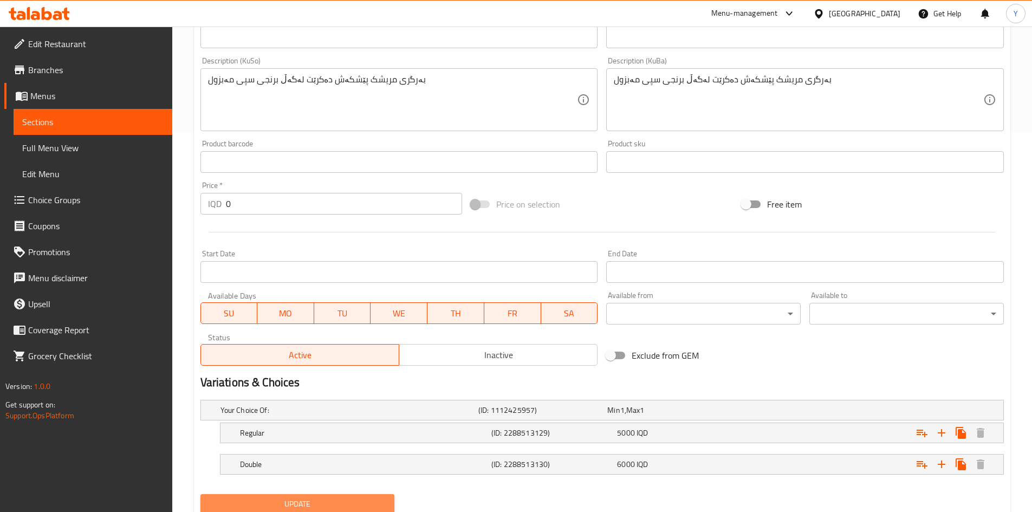
click at [328, 504] on span "Update" at bounding box center [297, 504] width 177 height 14
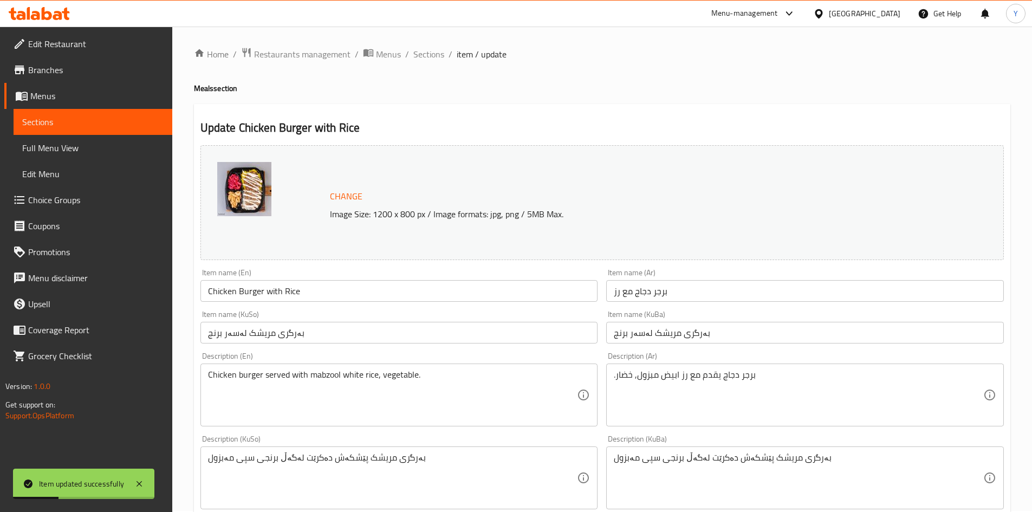
scroll to position [0, 0]
click at [427, 54] on span "Sections" at bounding box center [428, 55] width 31 height 13
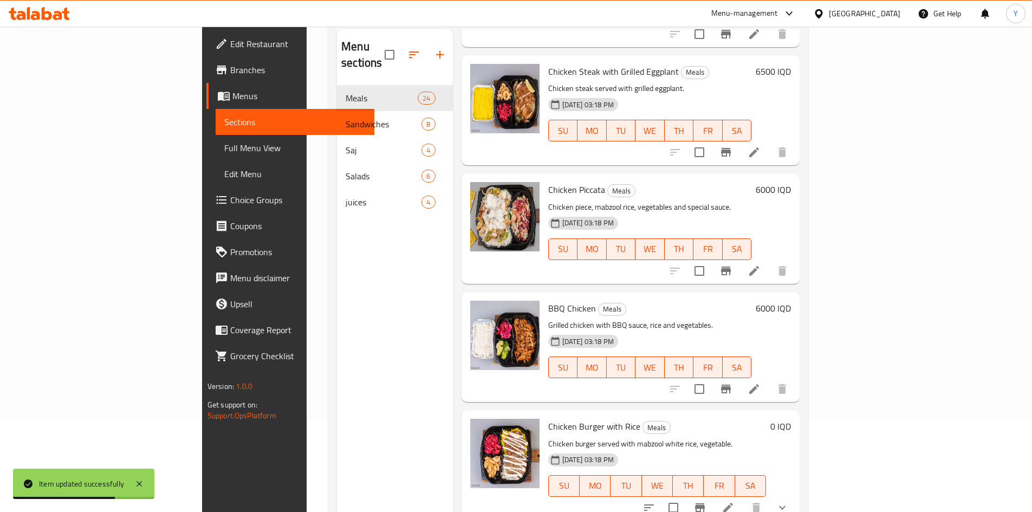
scroll to position [152, 0]
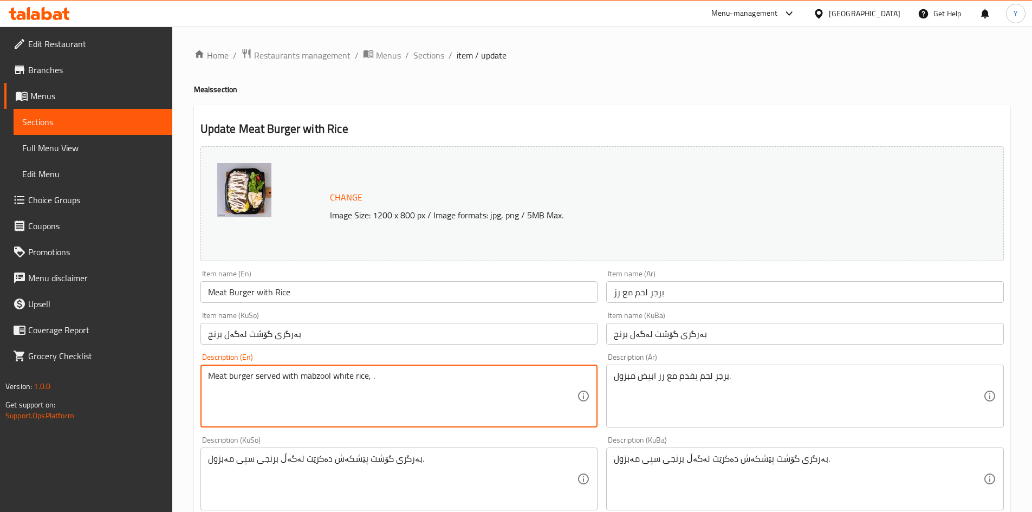
paste textarea "vegetable"
type textarea "Meat burger served with mabzool white rice, vegetable."
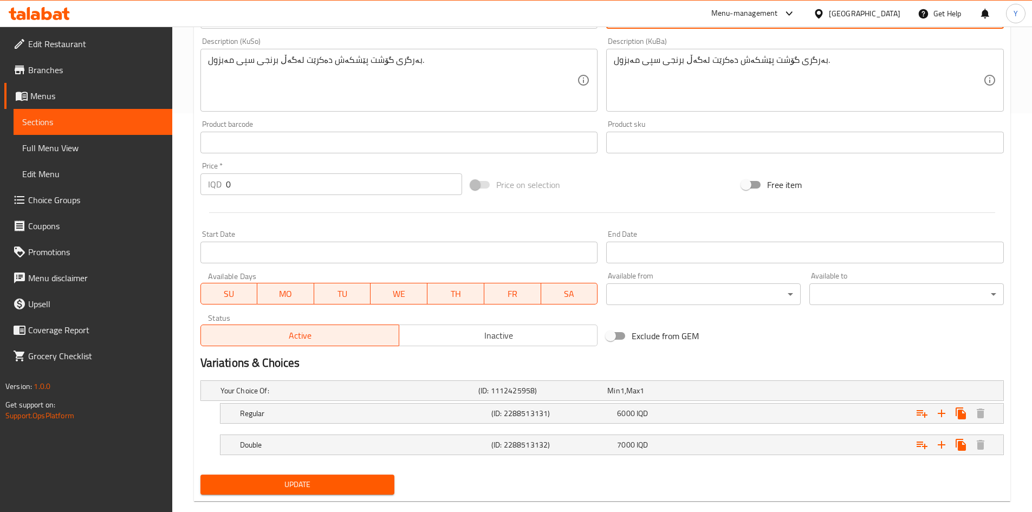
scroll to position [418, 0]
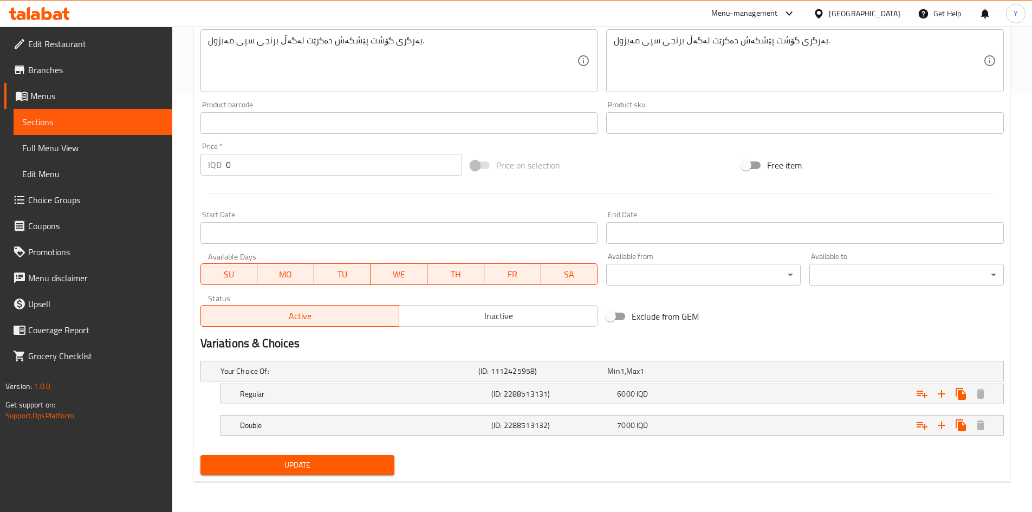
type textarea "برجر لحم يقدم مع رز ابيض مبزول, خضار."
click at [364, 455] on button "Update" at bounding box center [297, 465] width 194 height 20
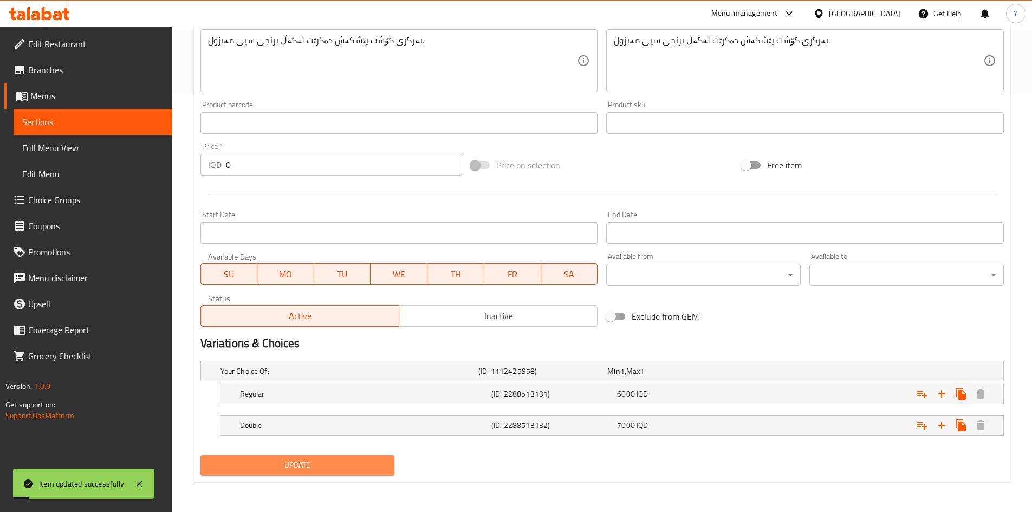
click at [356, 471] on span "Update" at bounding box center [297, 465] width 177 height 14
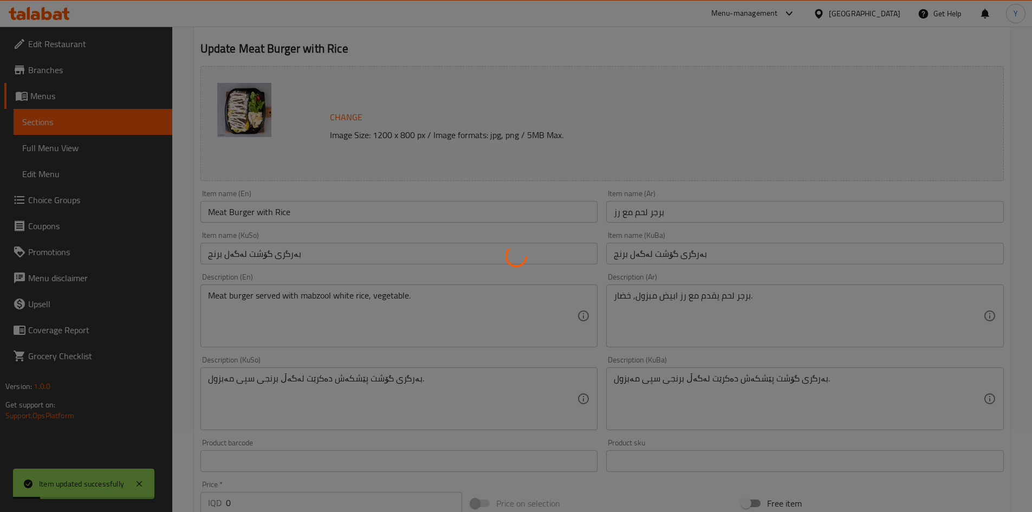
scroll to position [0, 0]
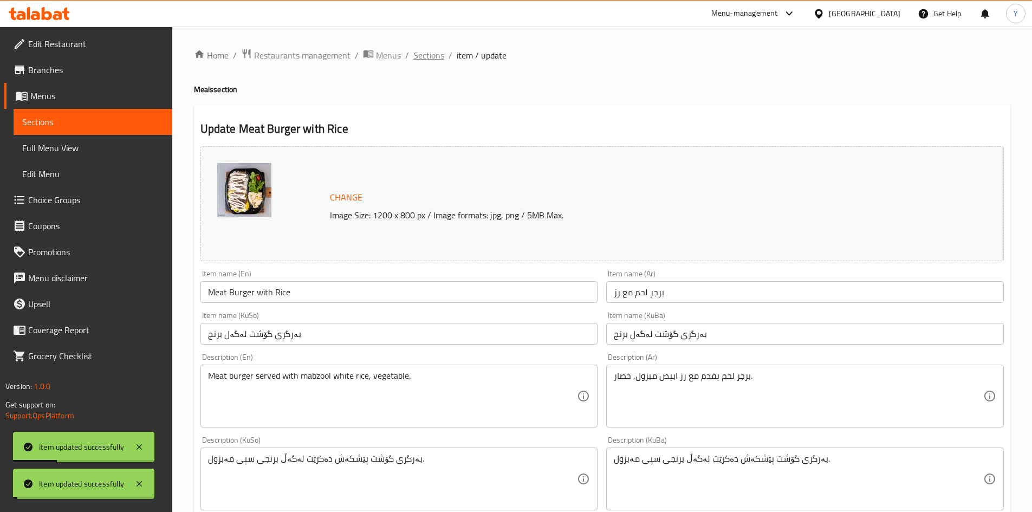
click at [424, 58] on span "Sections" at bounding box center [428, 55] width 31 height 13
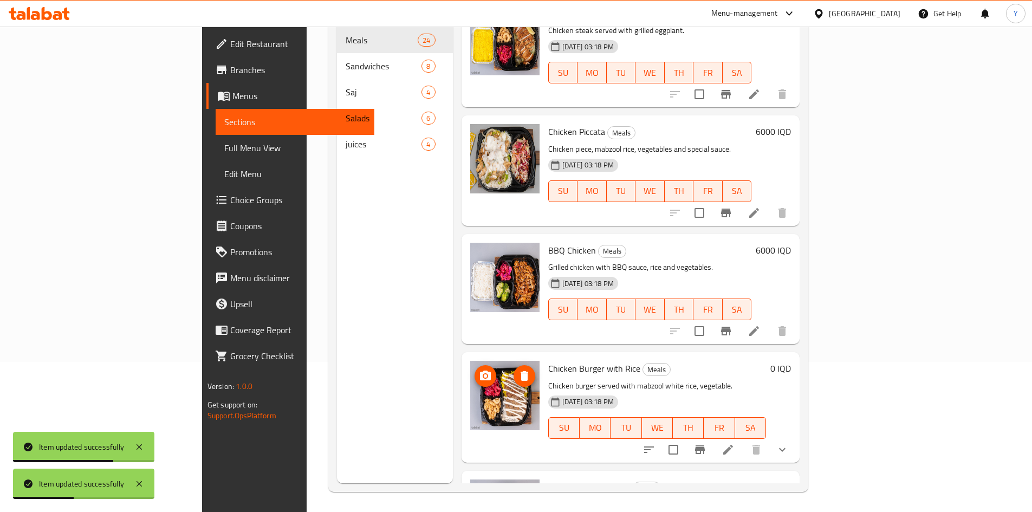
scroll to position [152, 0]
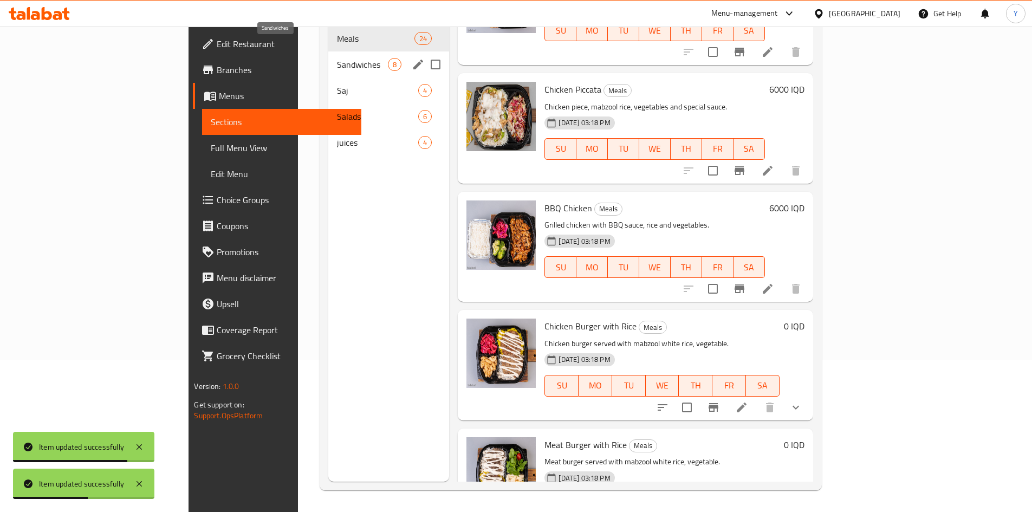
click at [337, 58] on span "Sandwiches" at bounding box center [362, 64] width 51 height 13
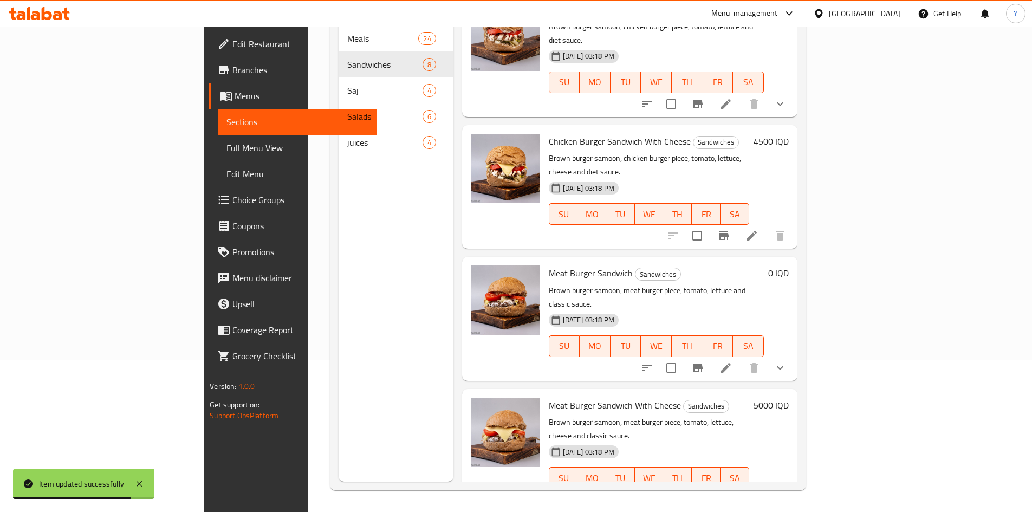
scroll to position [462, 0]
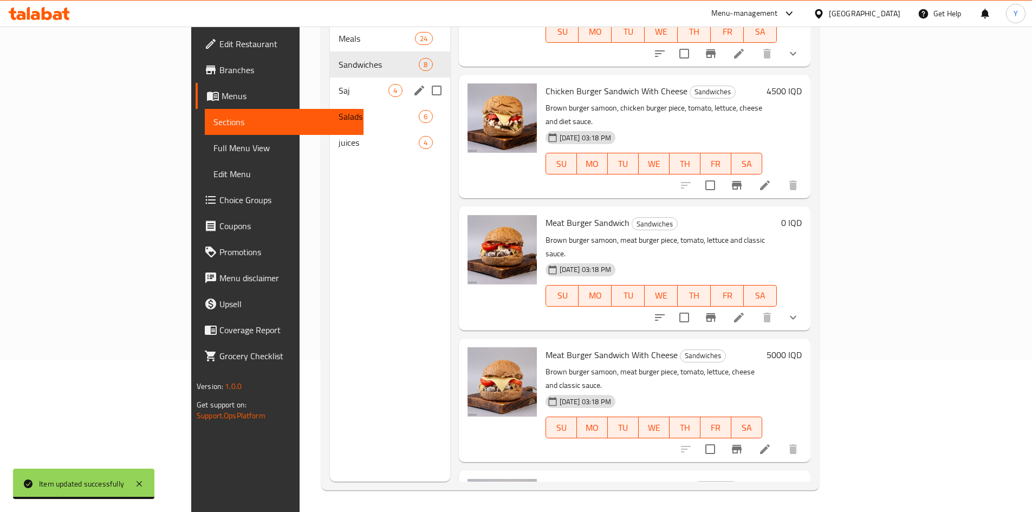
click at [339, 84] on span "Saj" at bounding box center [364, 90] width 50 height 13
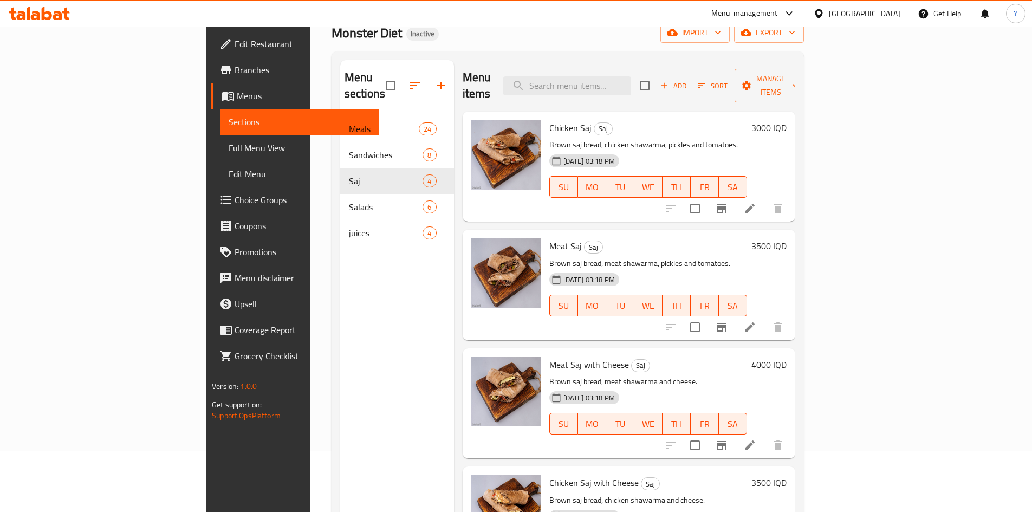
scroll to position [152, 0]
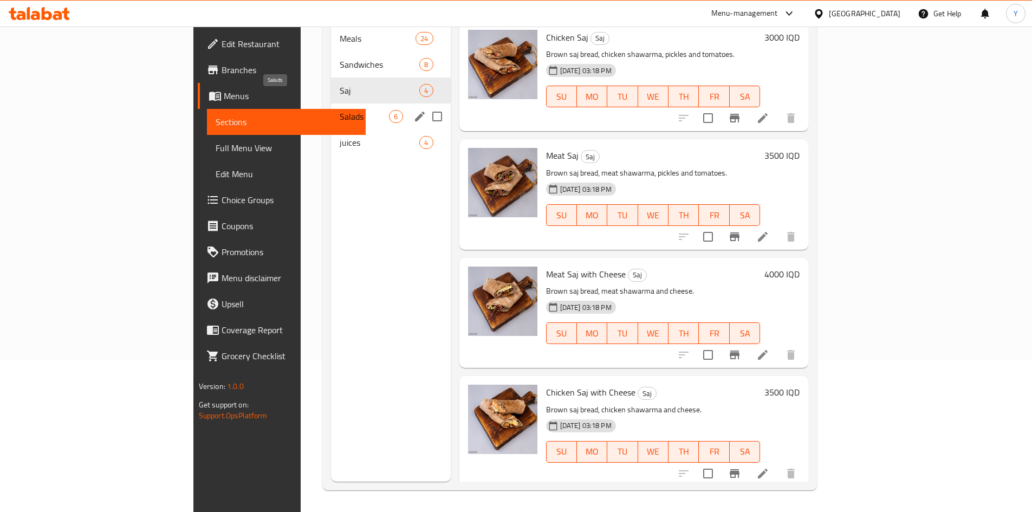
click at [340, 110] on span "Salads" at bounding box center [364, 116] width 49 height 13
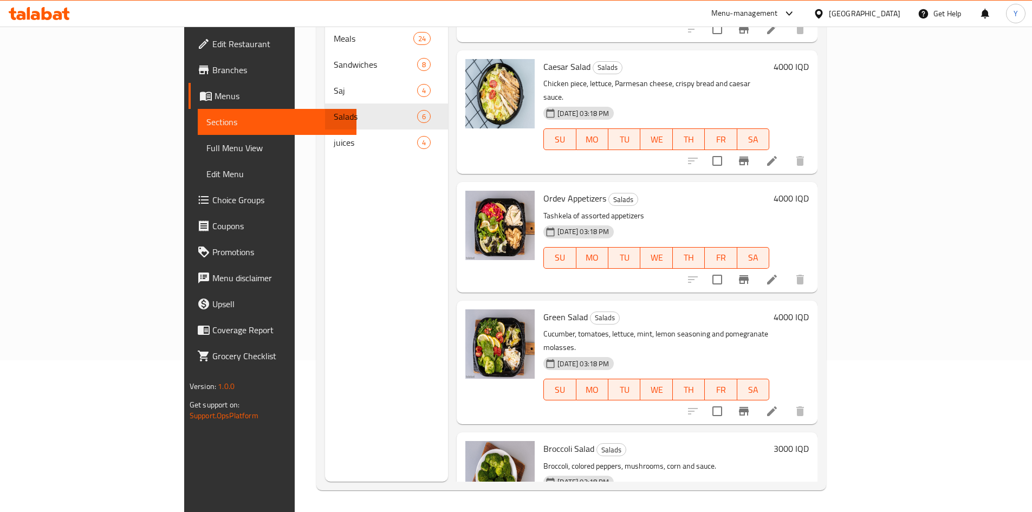
scroll to position [225, 0]
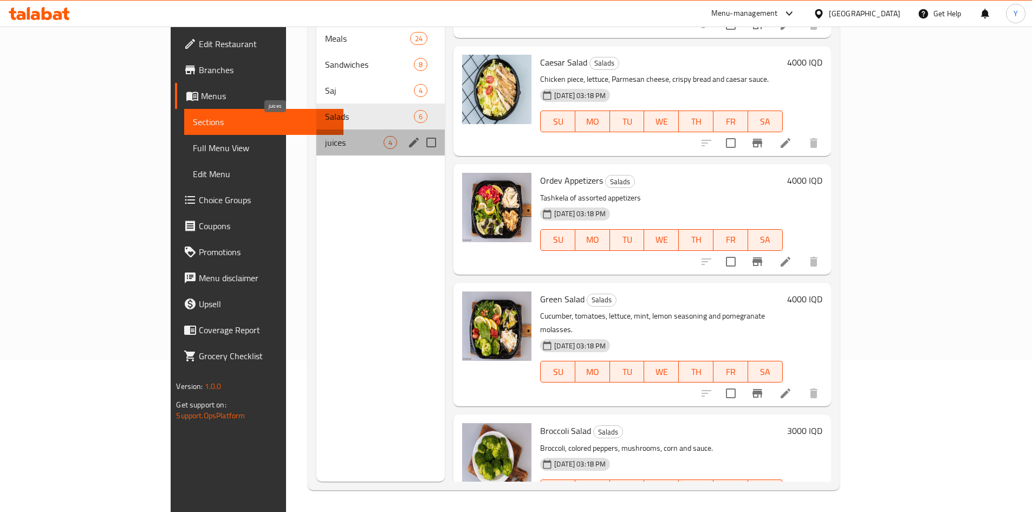
click at [325, 136] on span "juices" at bounding box center [354, 142] width 58 height 13
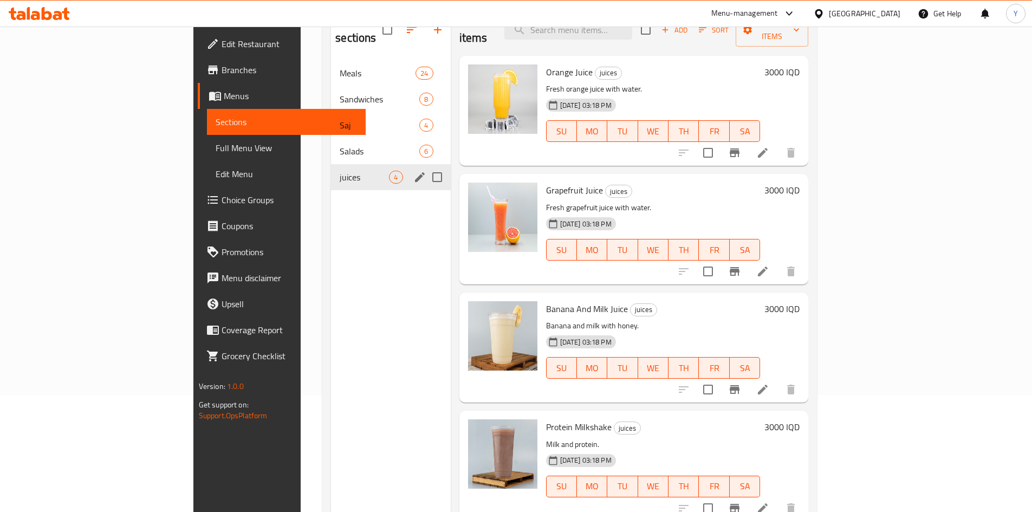
scroll to position [15, 0]
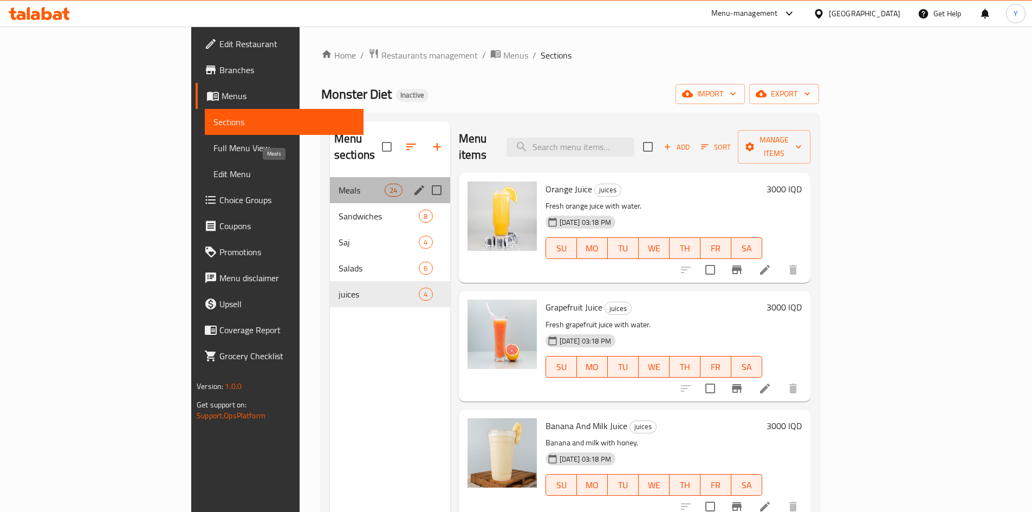
click at [339, 184] on span "Meals" at bounding box center [362, 190] width 46 height 13
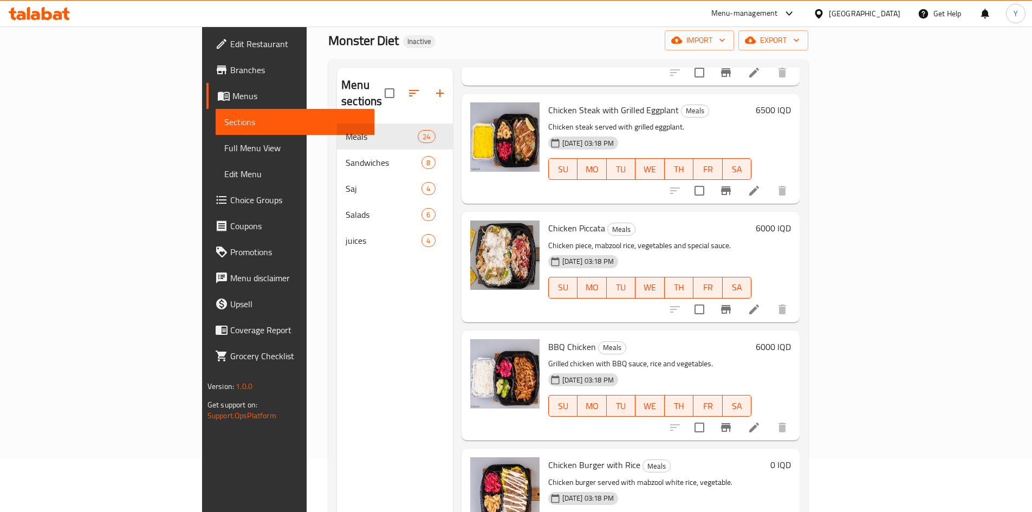
scroll to position [152, 0]
